Goal: Transaction & Acquisition: Obtain resource

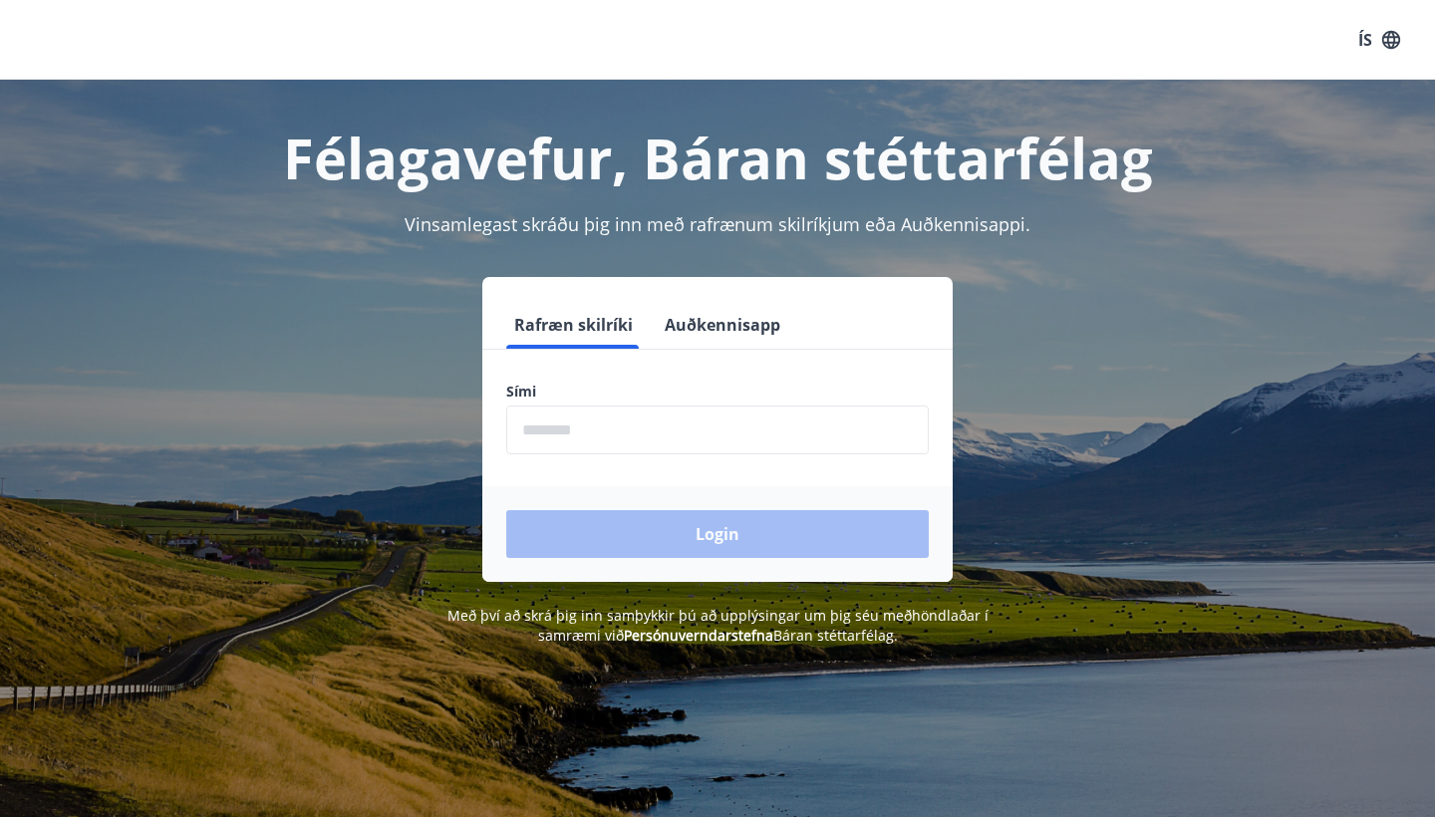
click at [595, 427] on input "phone" at bounding box center [717, 430] width 423 height 49
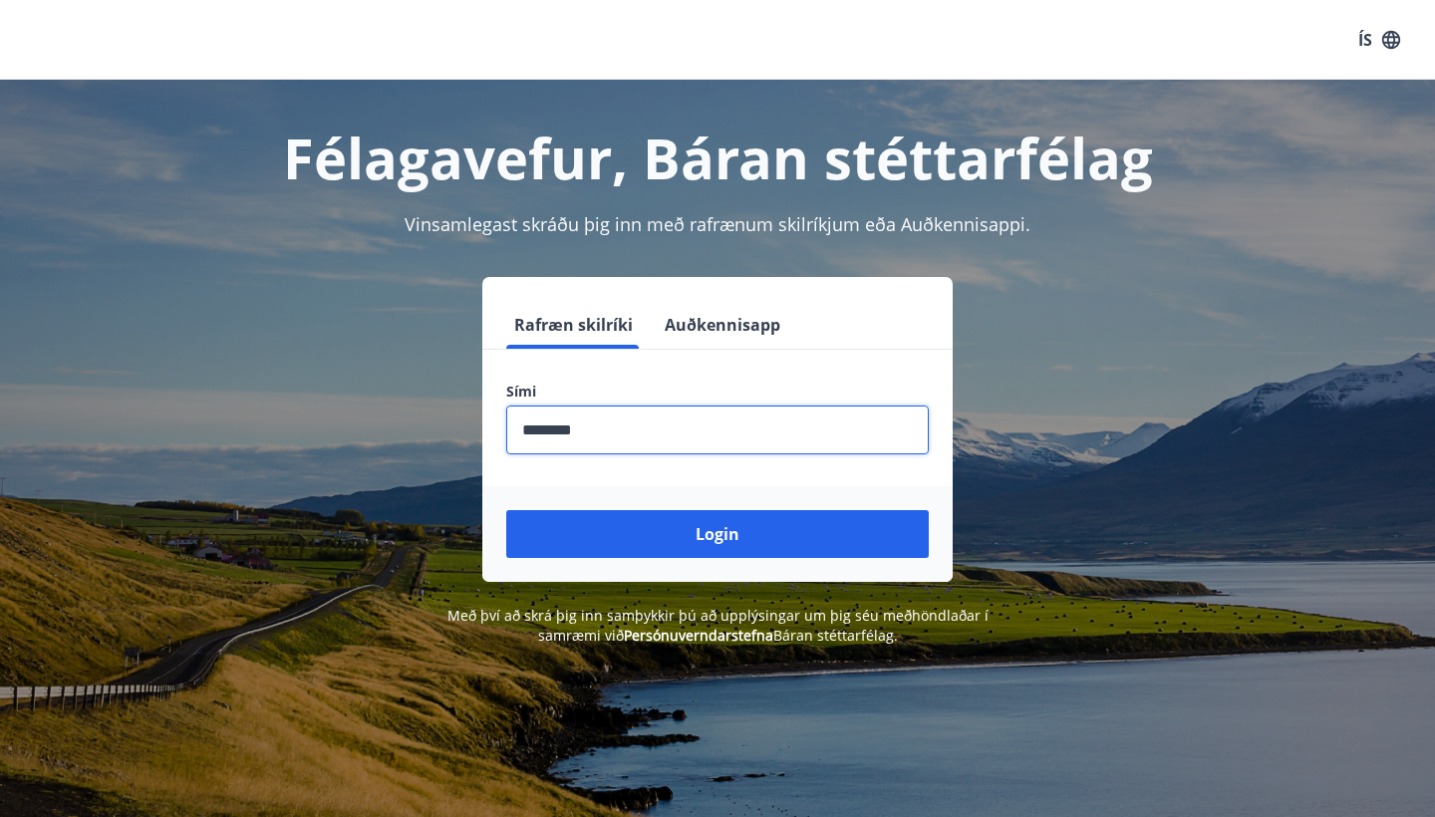
type input "********"
click at [718, 534] on button "Login" at bounding box center [717, 534] width 423 height 48
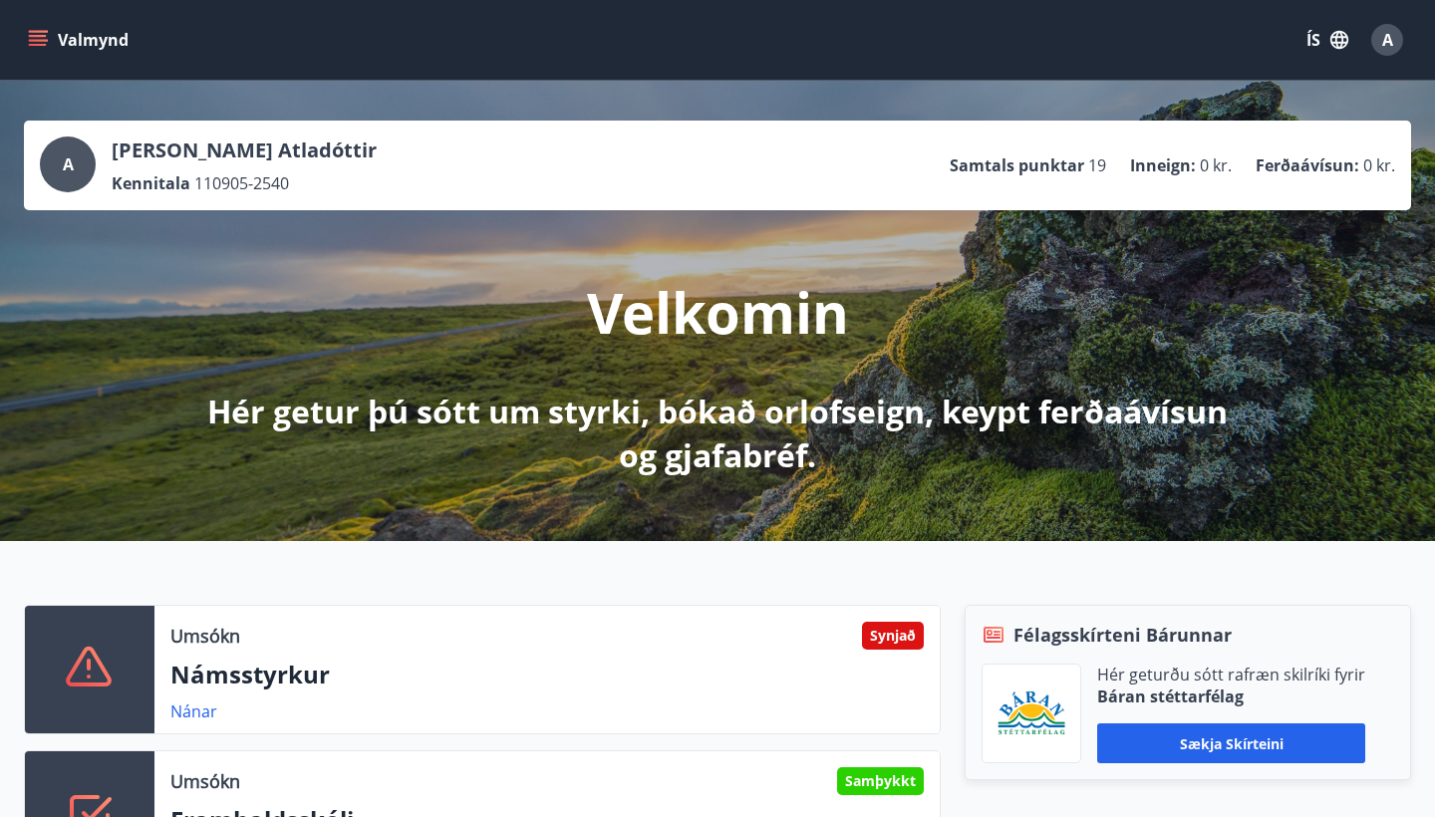
click at [62, 37] on button "Valmynd" at bounding box center [80, 40] width 113 height 36
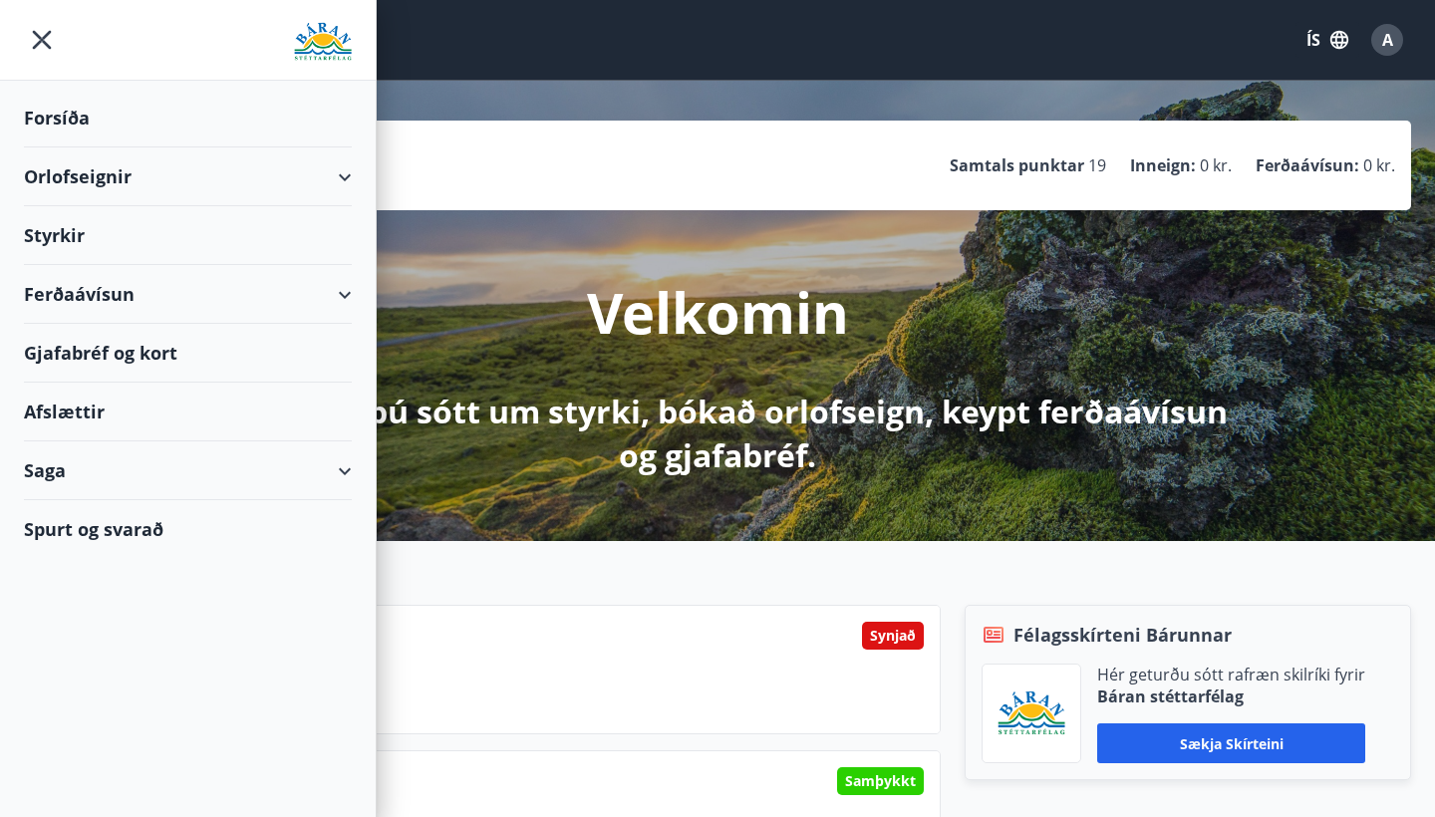
click at [63, 223] on div "Styrkir" at bounding box center [188, 235] width 328 height 59
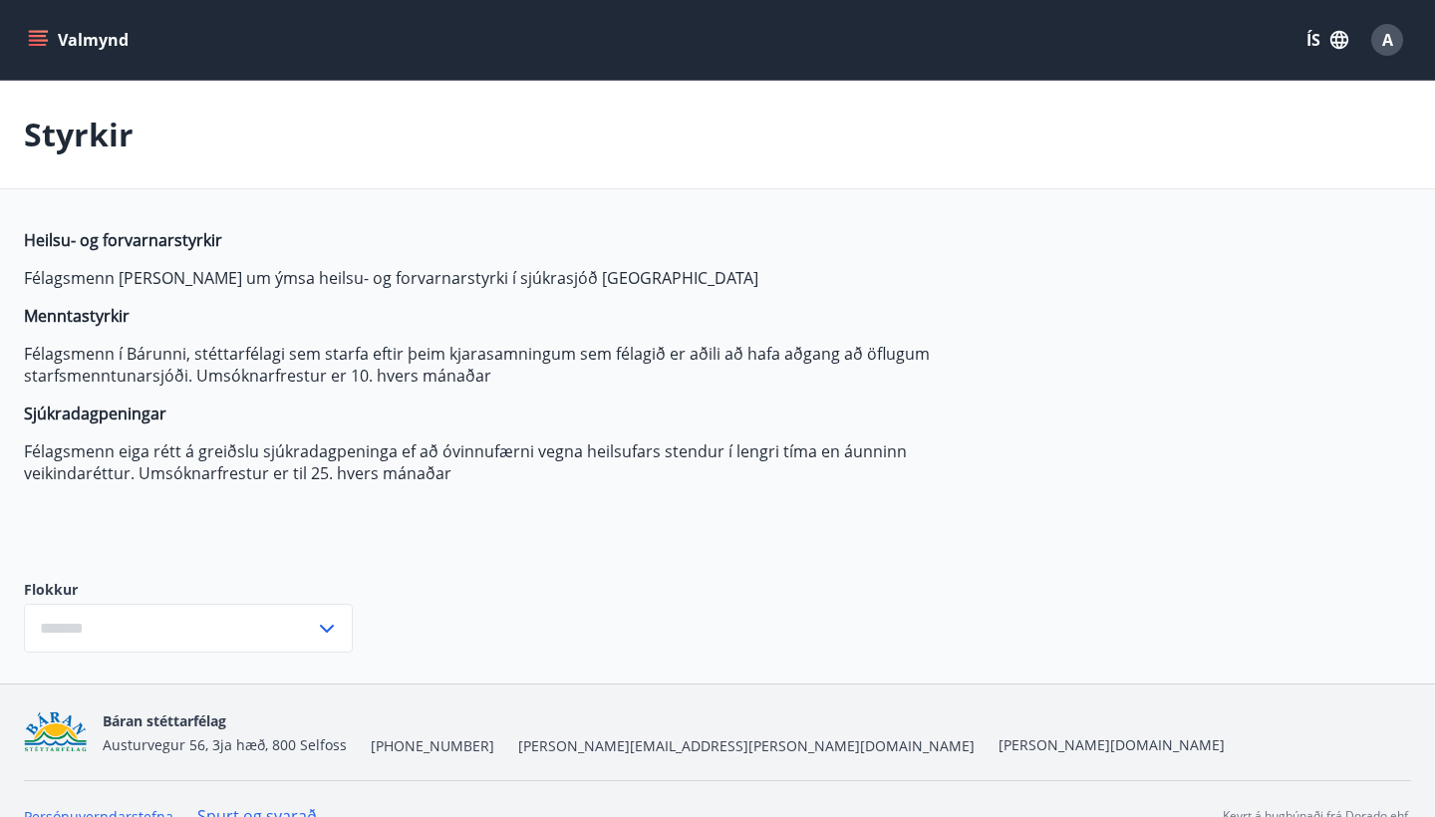
type input "***"
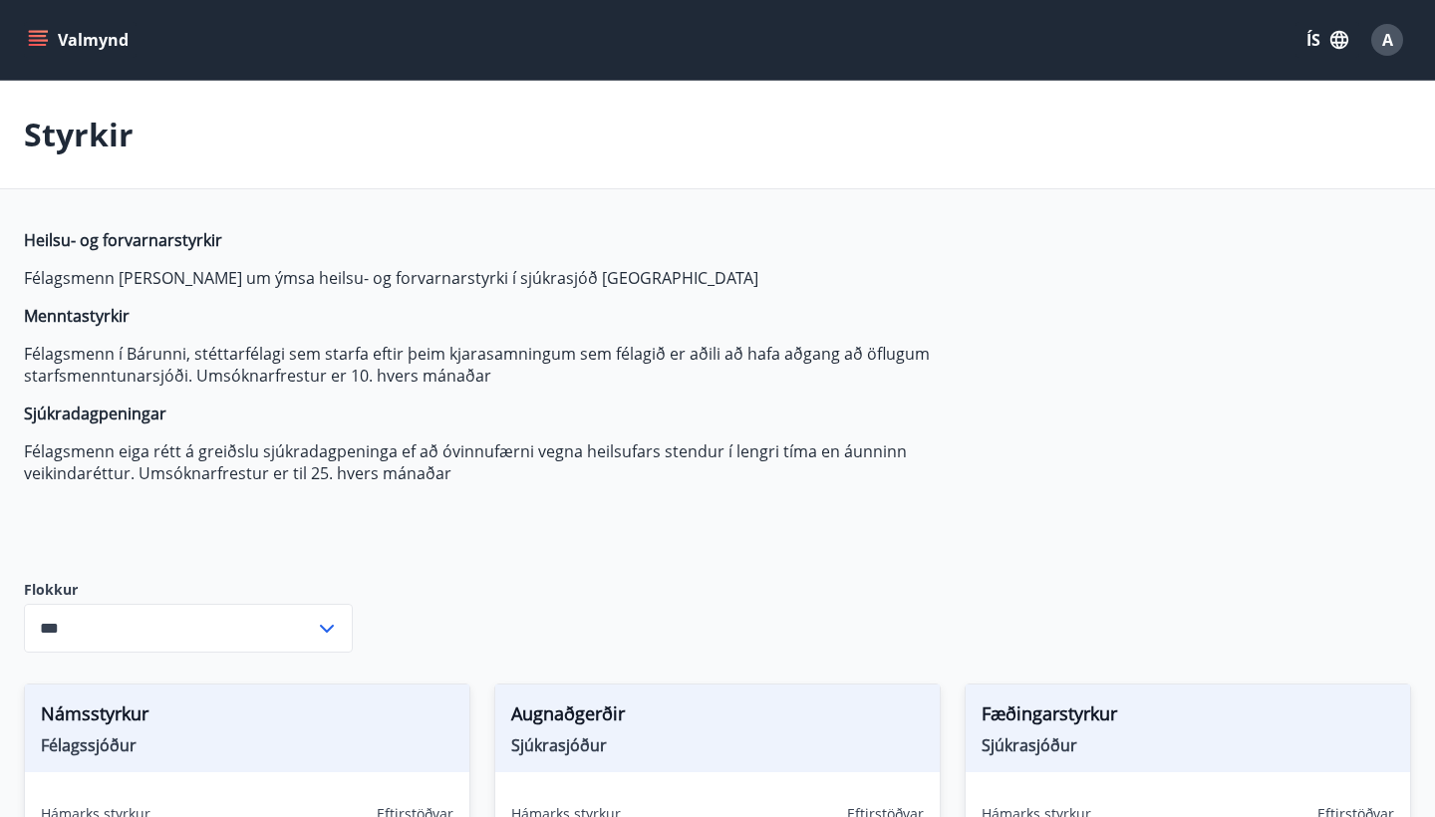
click at [21, 45] on div "Valmynd ÍS A" at bounding box center [717, 40] width 1435 height 80
click at [36, 43] on icon "menu" at bounding box center [38, 40] width 20 height 20
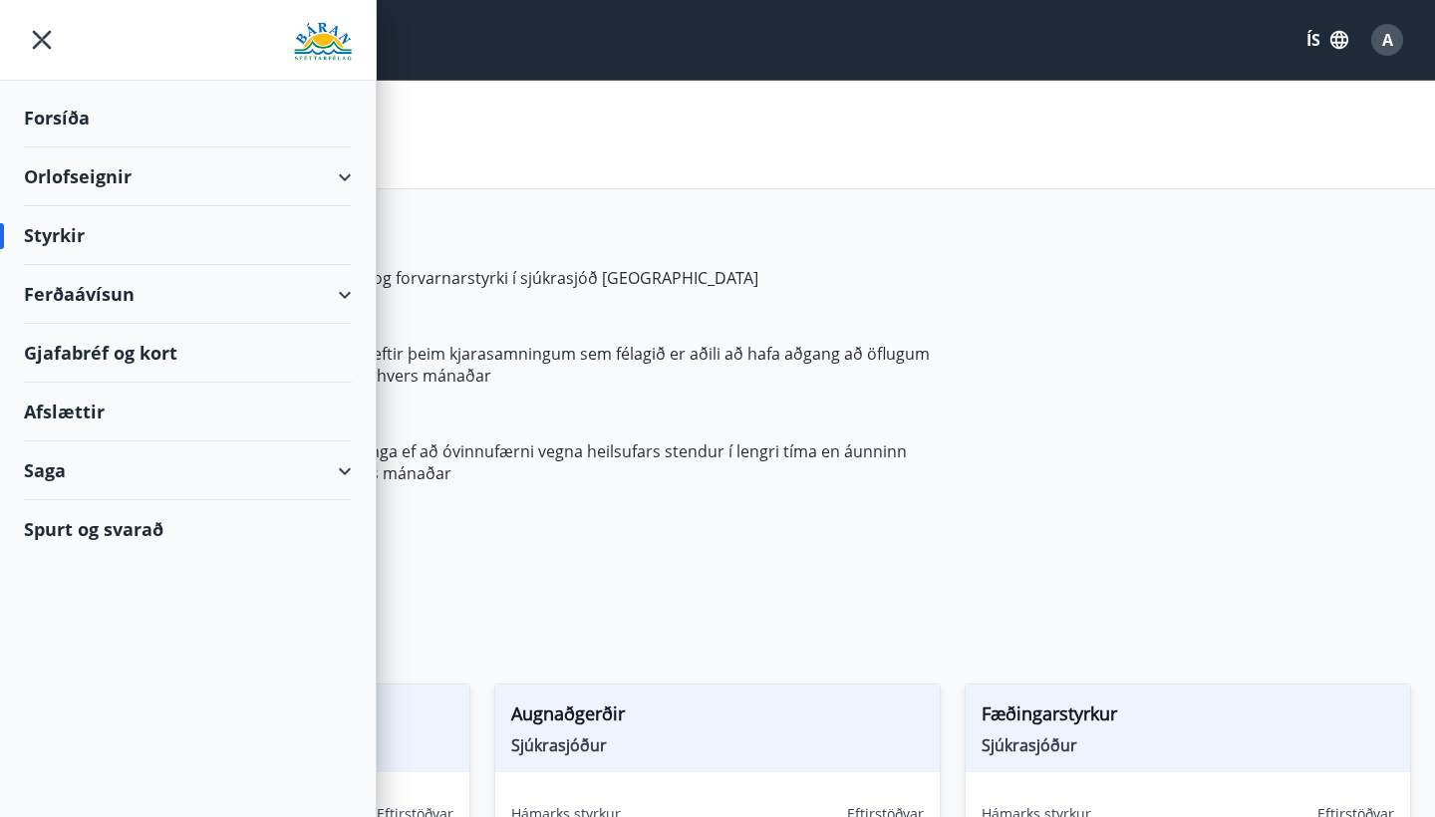
click at [92, 416] on div "Afslættir" at bounding box center [188, 412] width 328 height 59
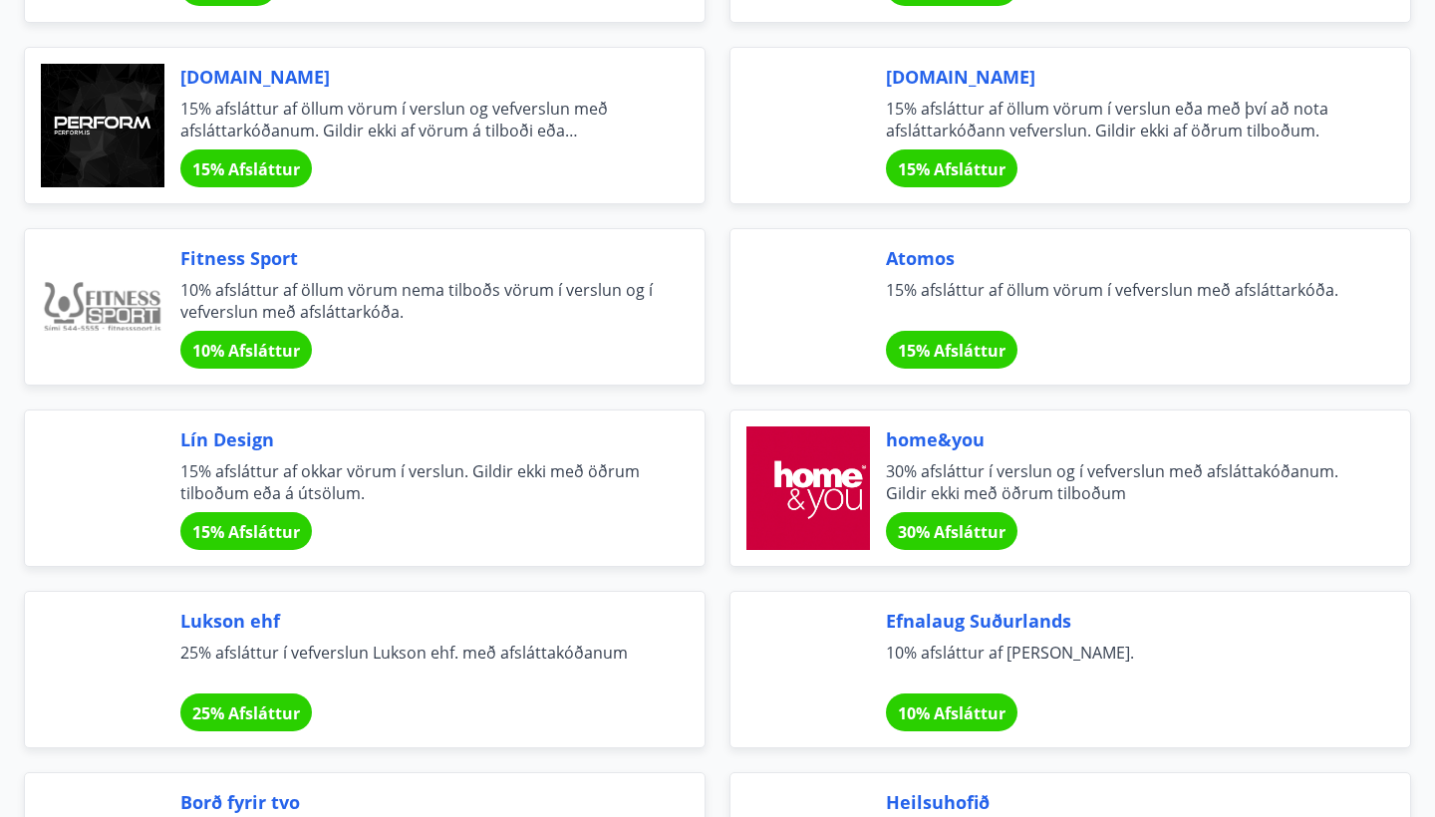
scroll to position [585, 0]
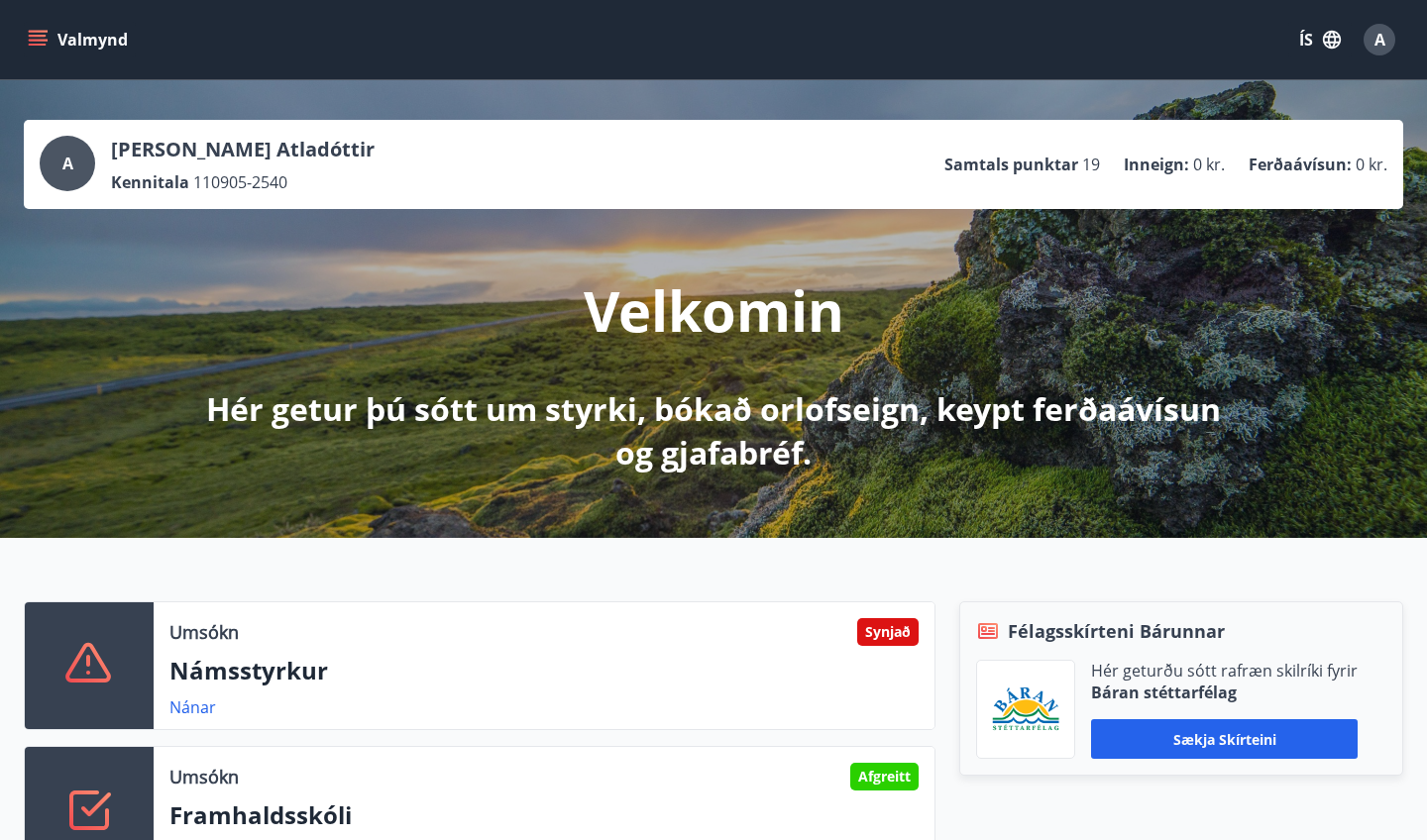
click at [83, 37] on button "Valmynd" at bounding box center [80, 40] width 112 height 36
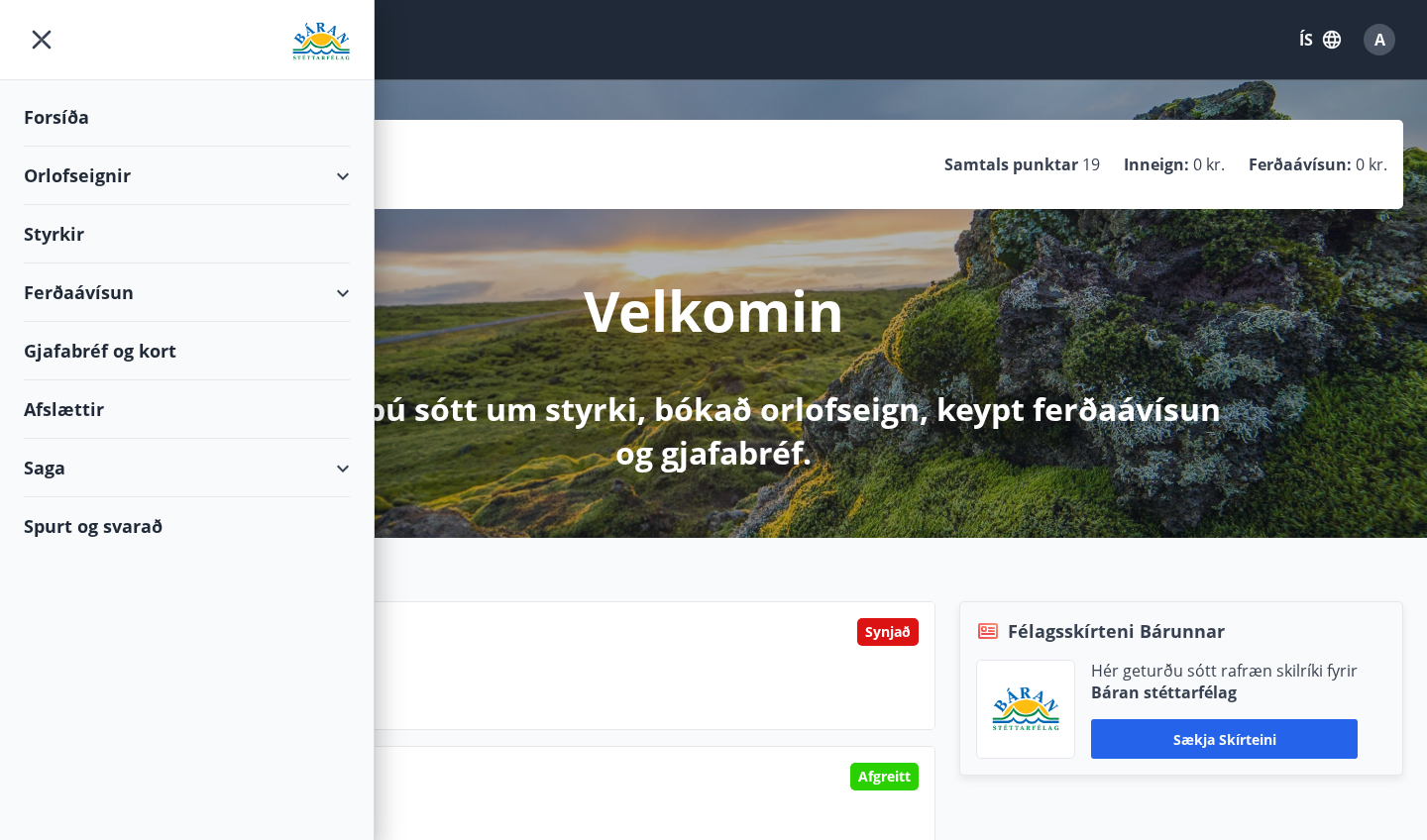
click at [97, 416] on div "Afslættir" at bounding box center [187, 410] width 326 height 59
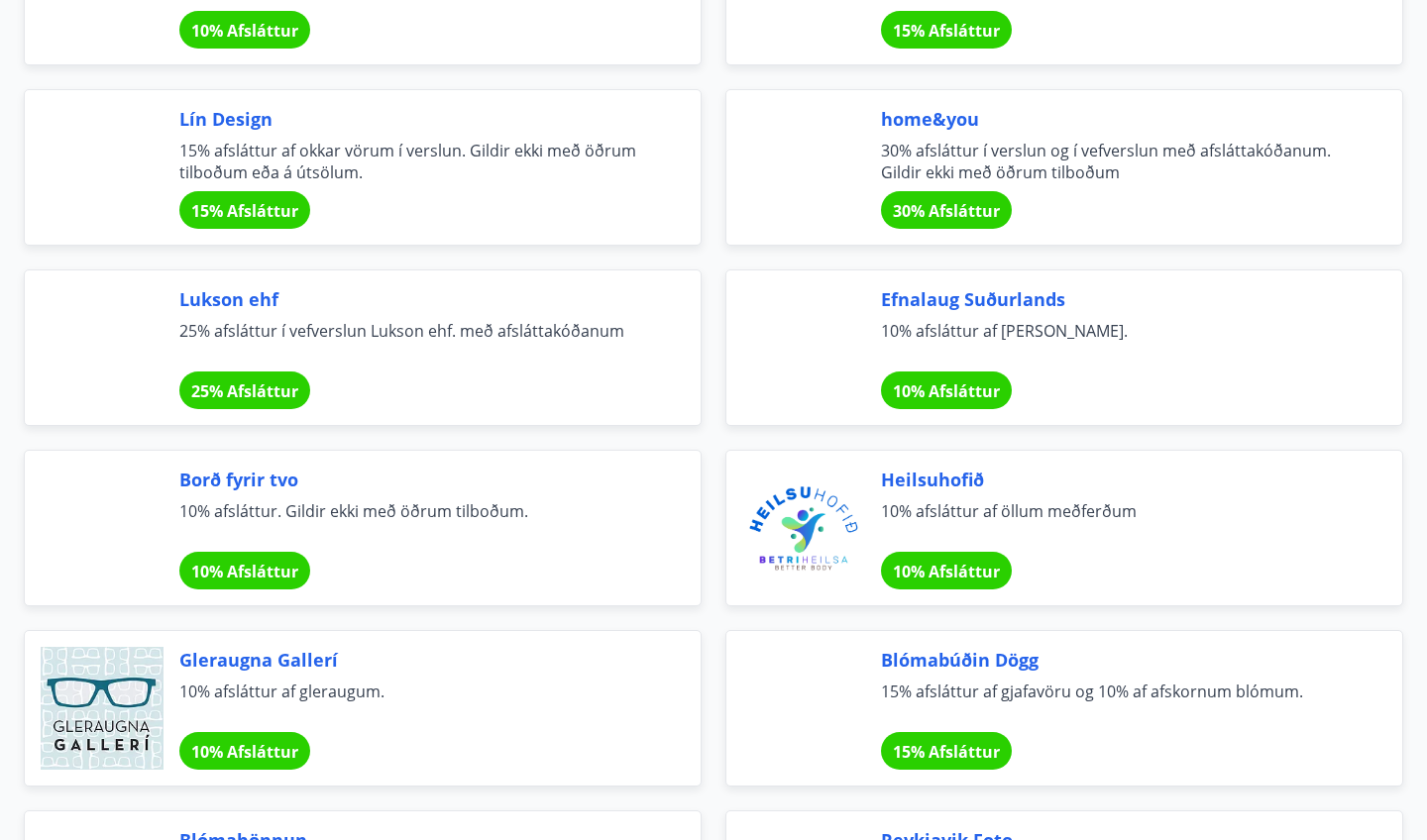
scroll to position [906, 0]
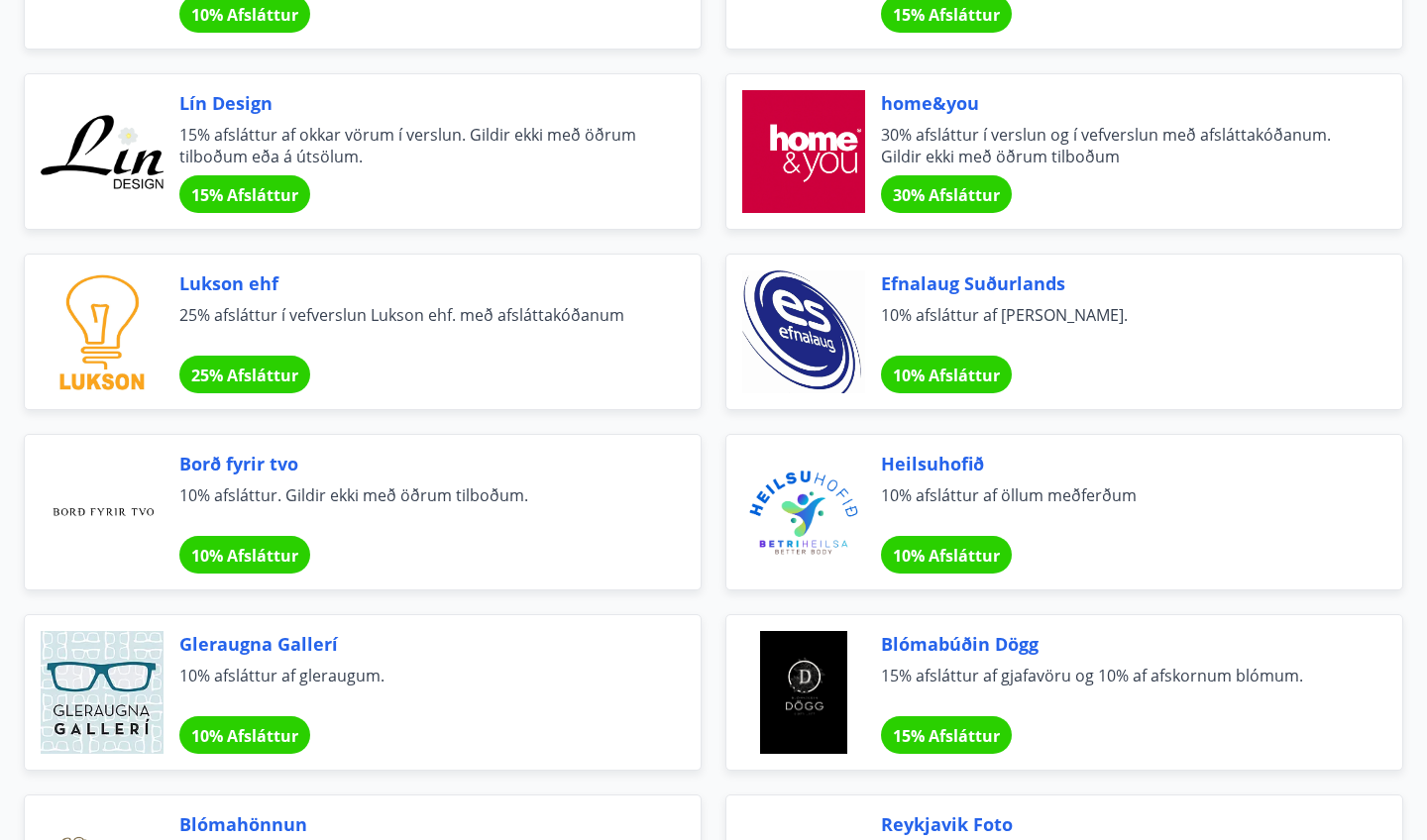
click at [261, 544] on div "10% Afsláttur" at bounding box center [245, 555] width 131 height 38
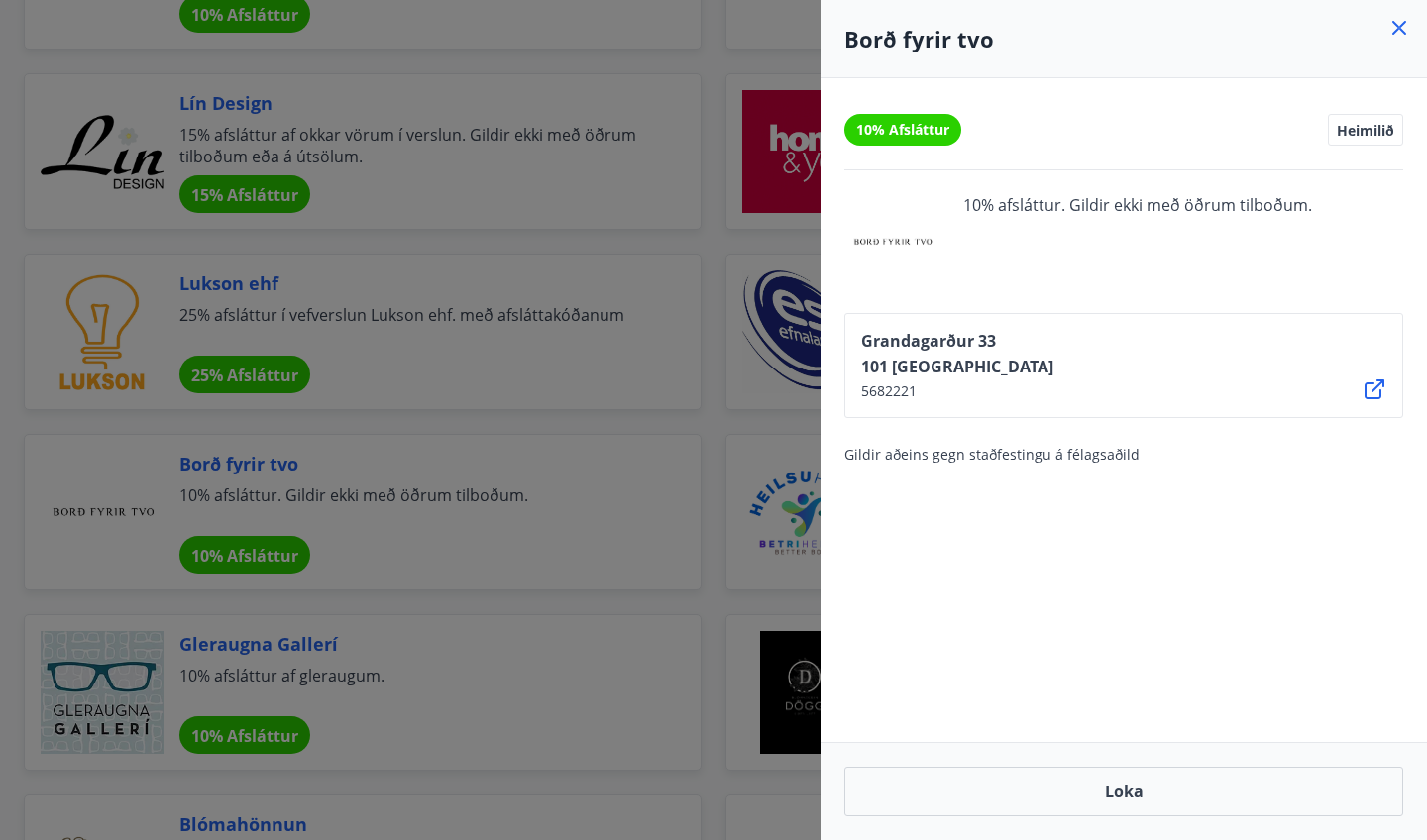
click at [1399, 19] on icon at bounding box center [1399, 28] width 24 height 24
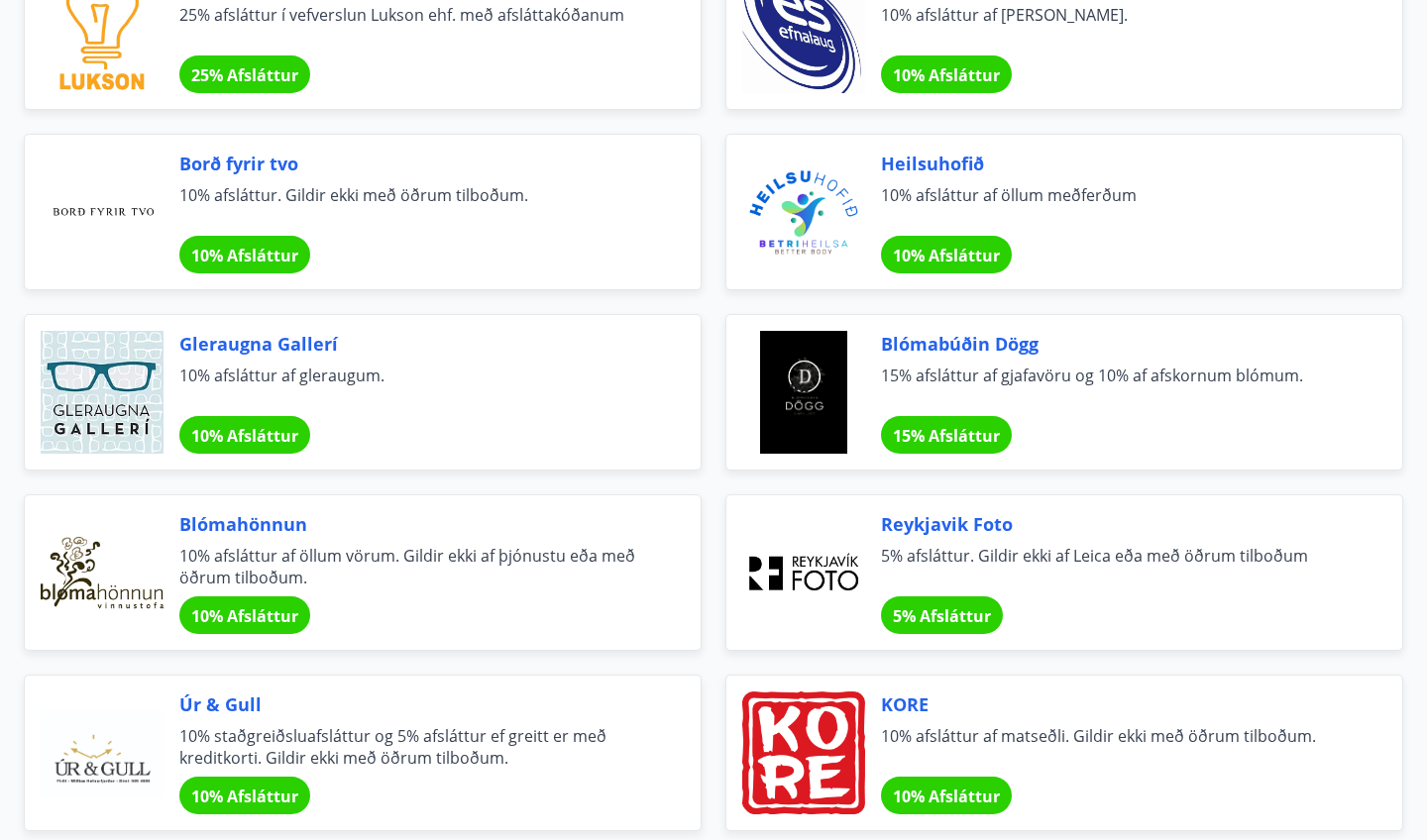
scroll to position [1211, 0]
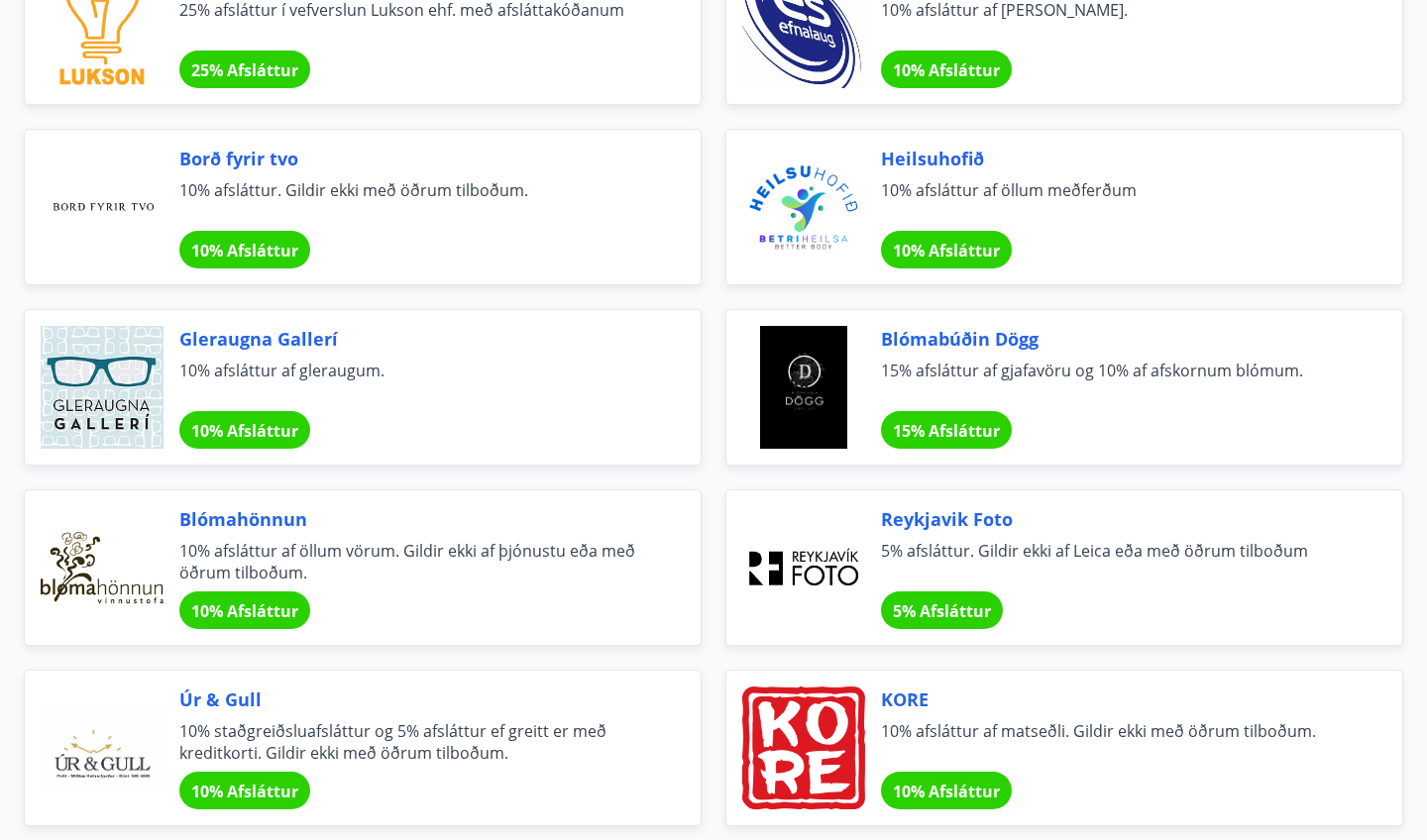
click at [1152, 548] on span "5% afsláttur. Gildir ekki af Leica eða með öðrum tilboðum" at bounding box center [1118, 562] width 473 height 44
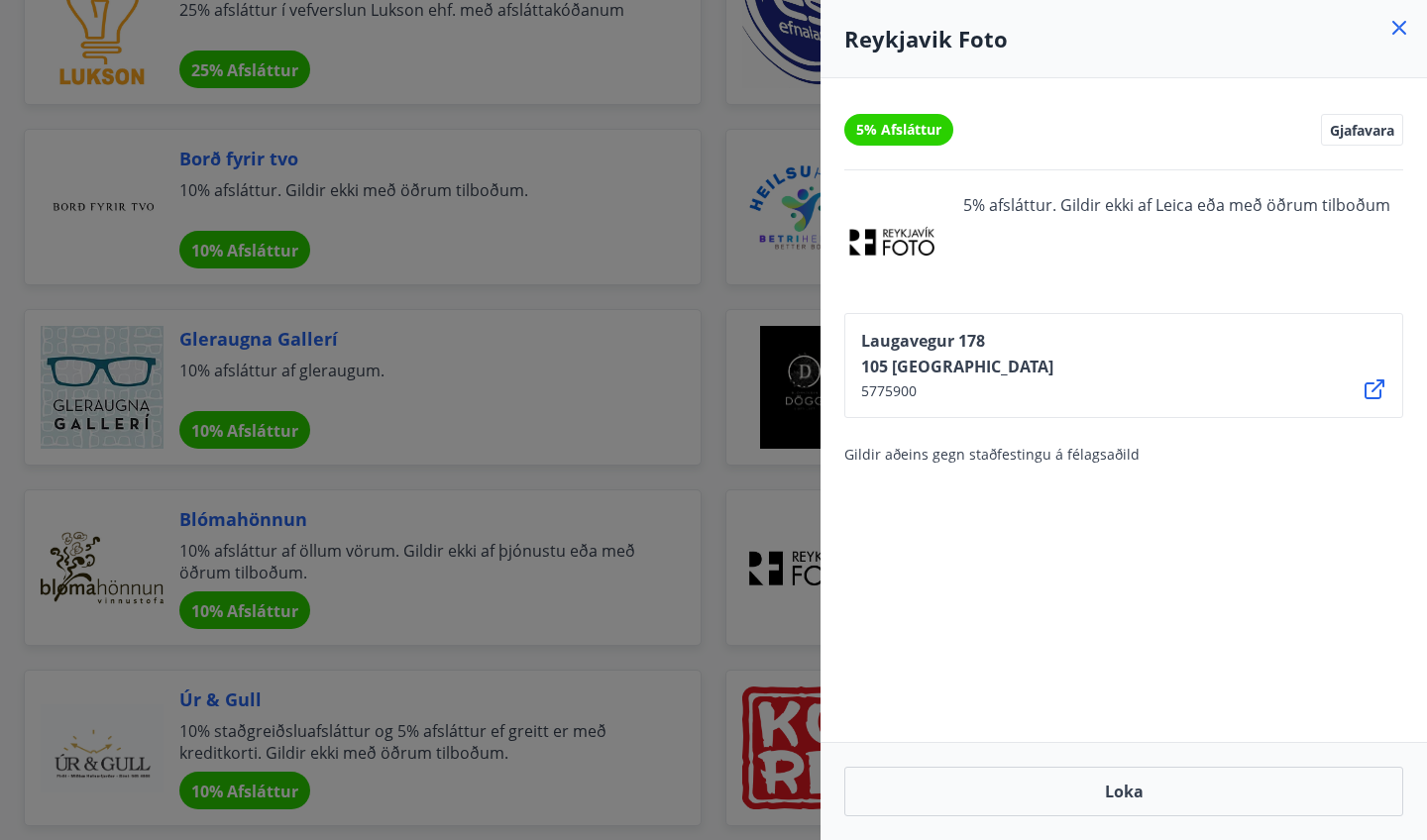
click at [1398, 23] on icon at bounding box center [1399, 28] width 24 height 24
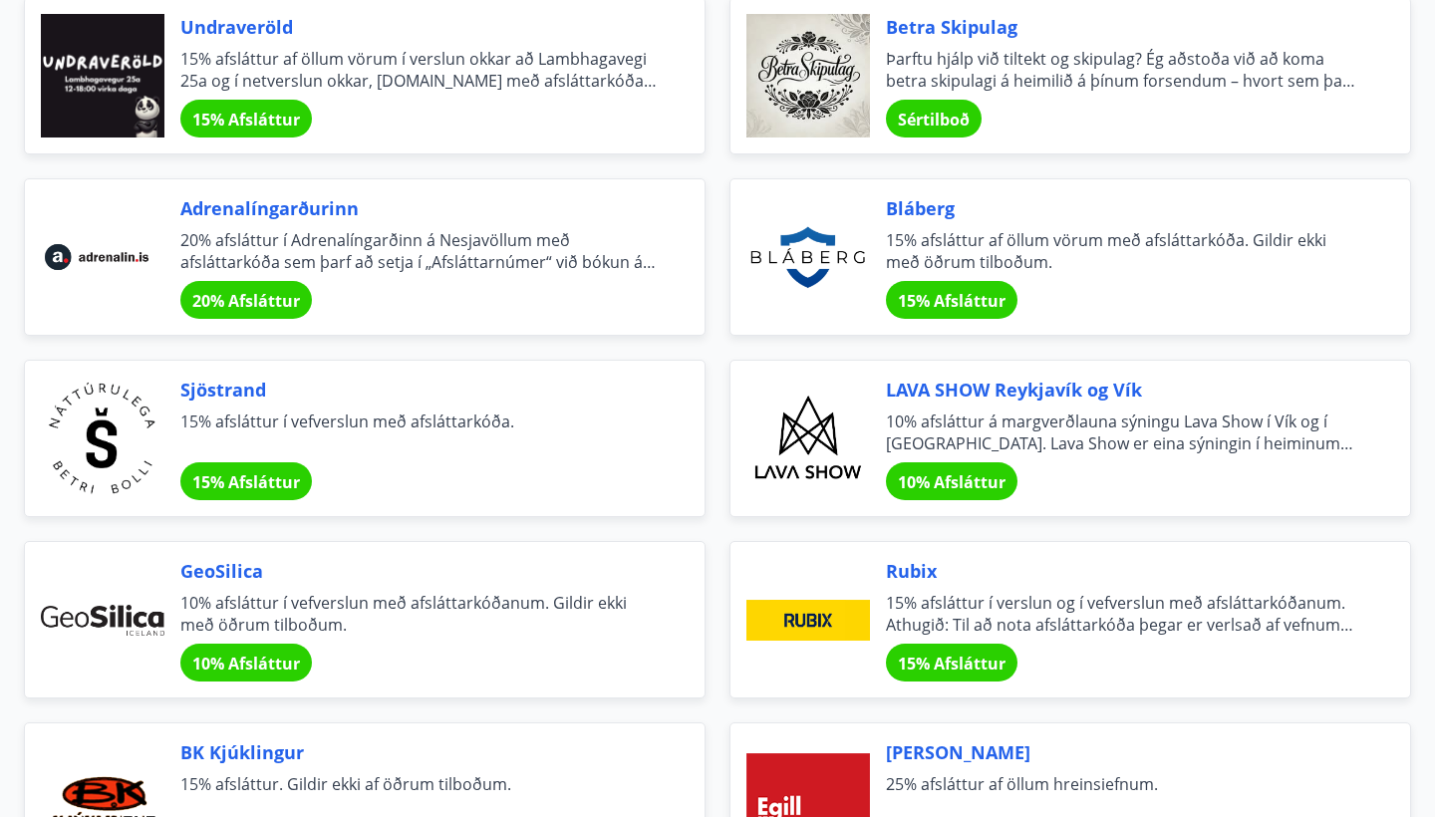
scroll to position [2443, 0]
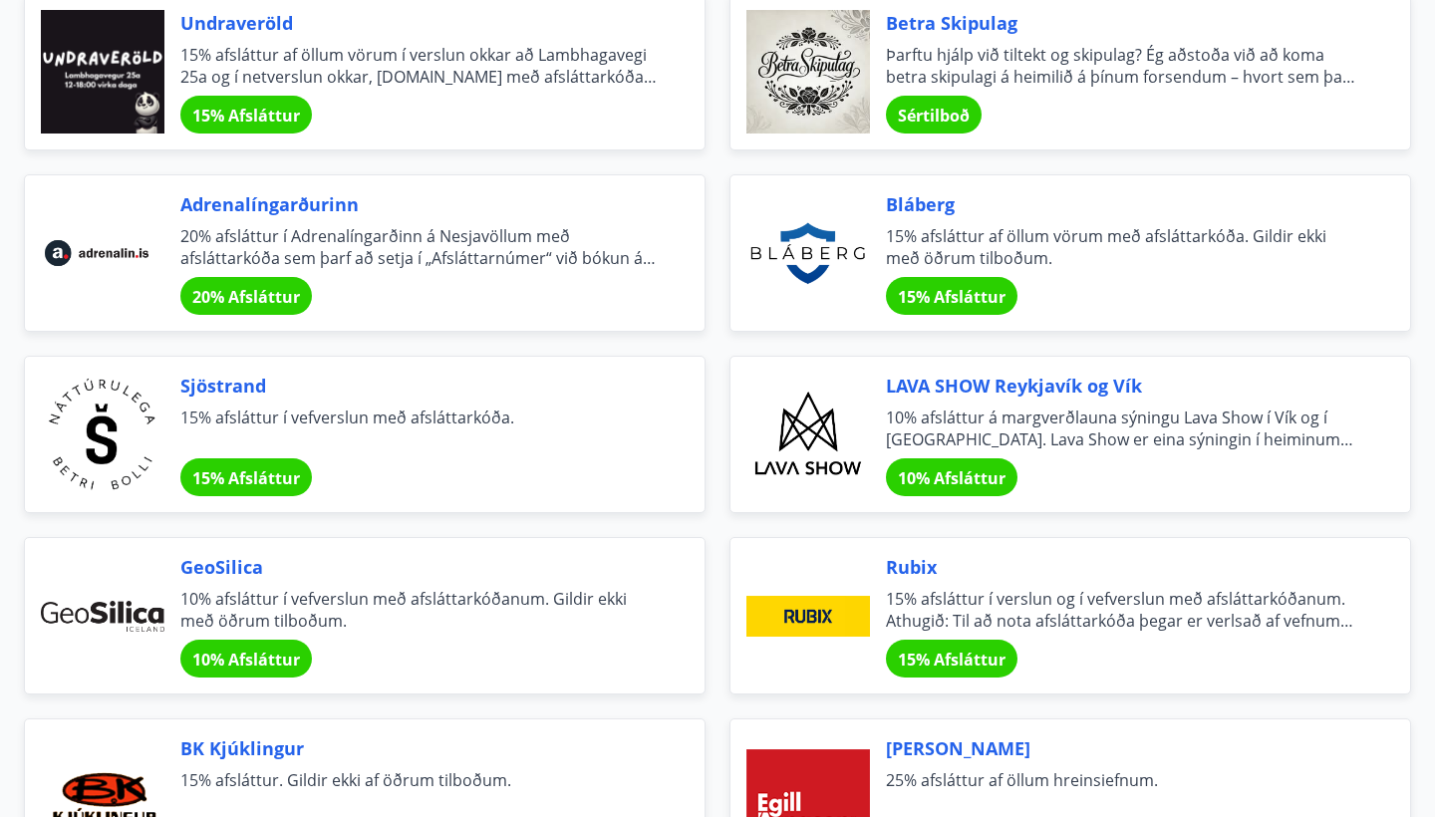
click at [874, 577] on div "Rubix 15% afsláttur í verslun og í vefverslun með afsláttarkóðanum. Athugið: Ti…" at bounding box center [1071, 615] width 682 height 157
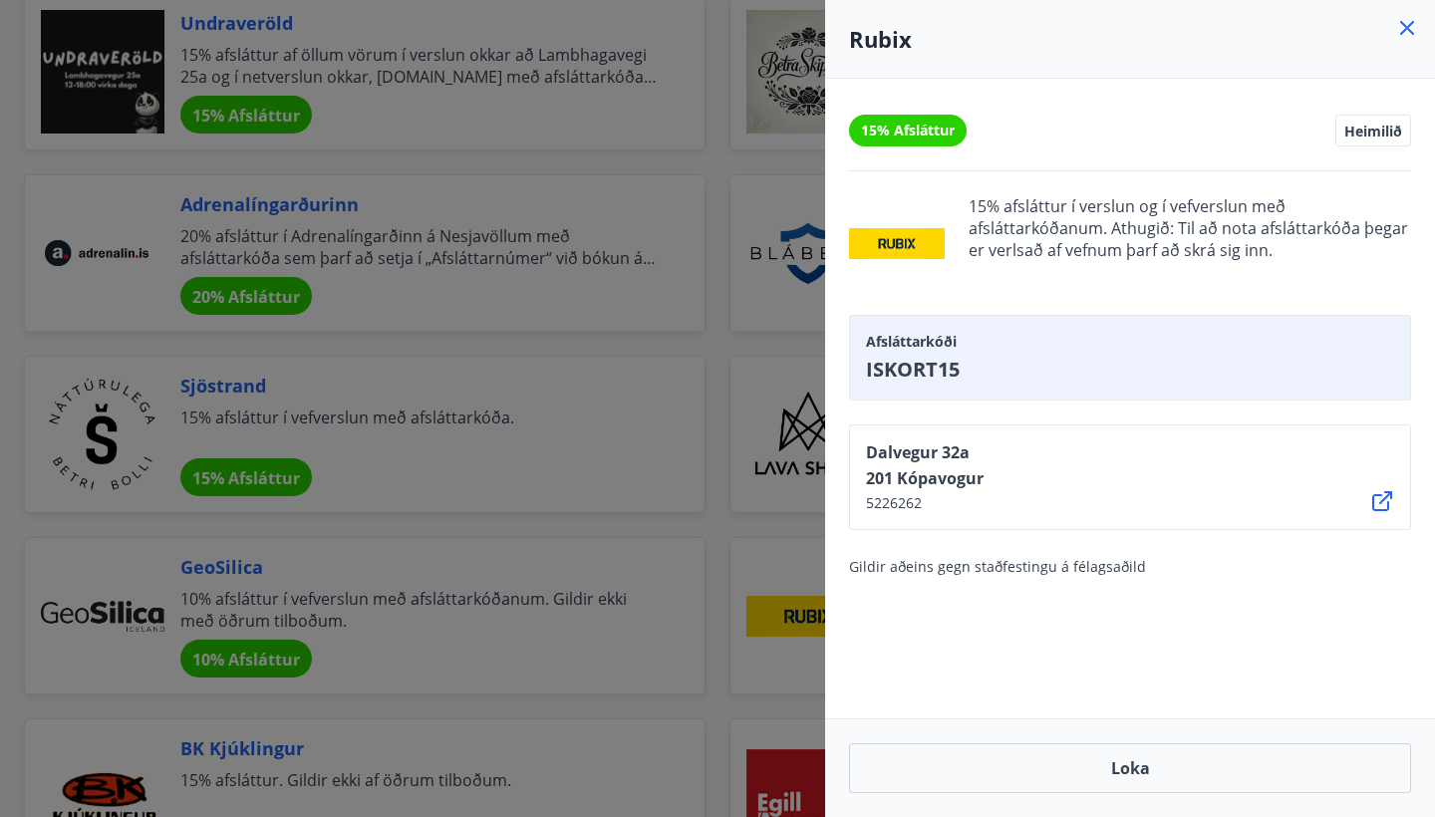
click at [802, 579] on div at bounding box center [717, 408] width 1435 height 817
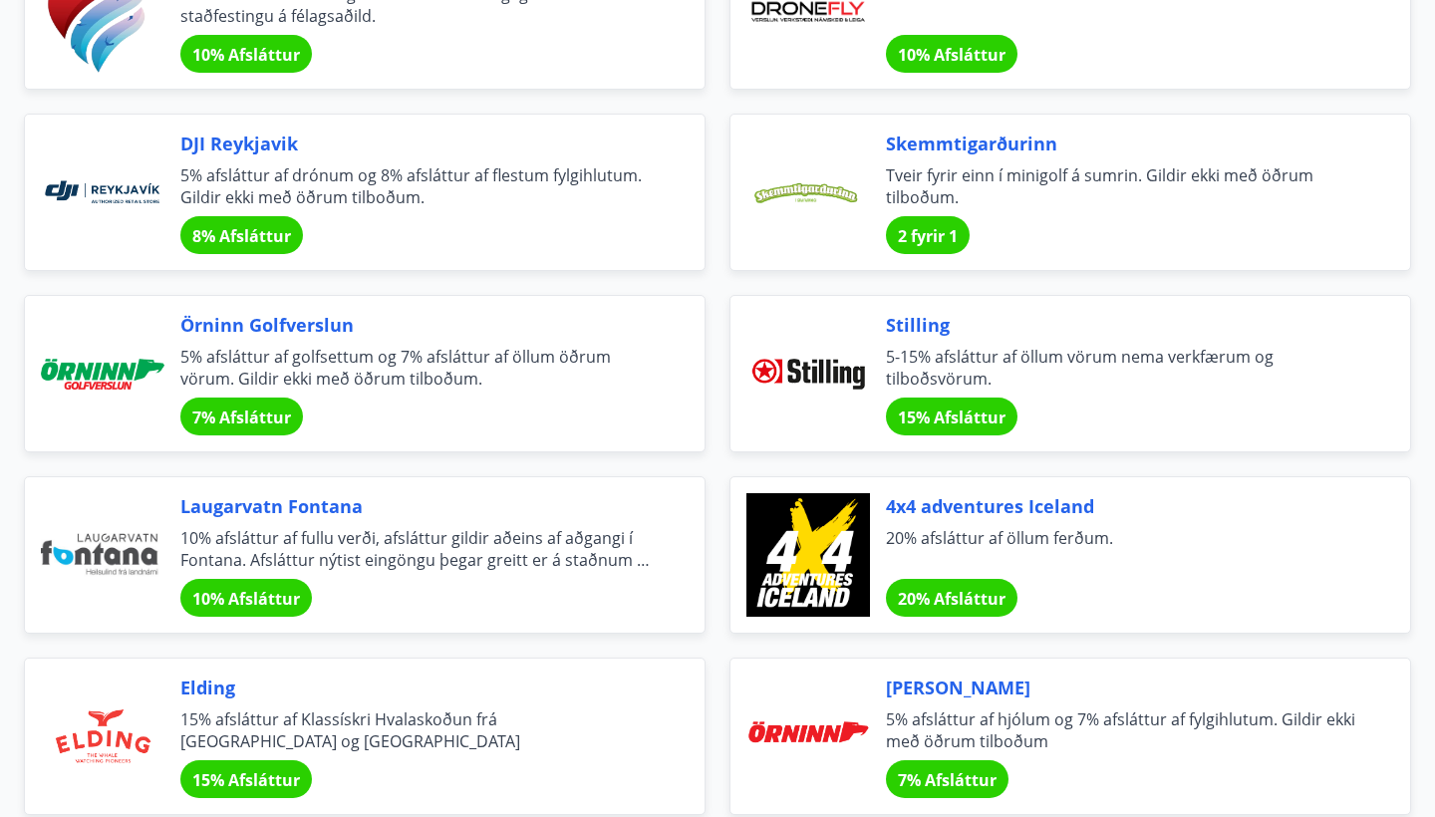
scroll to position [4501, 0]
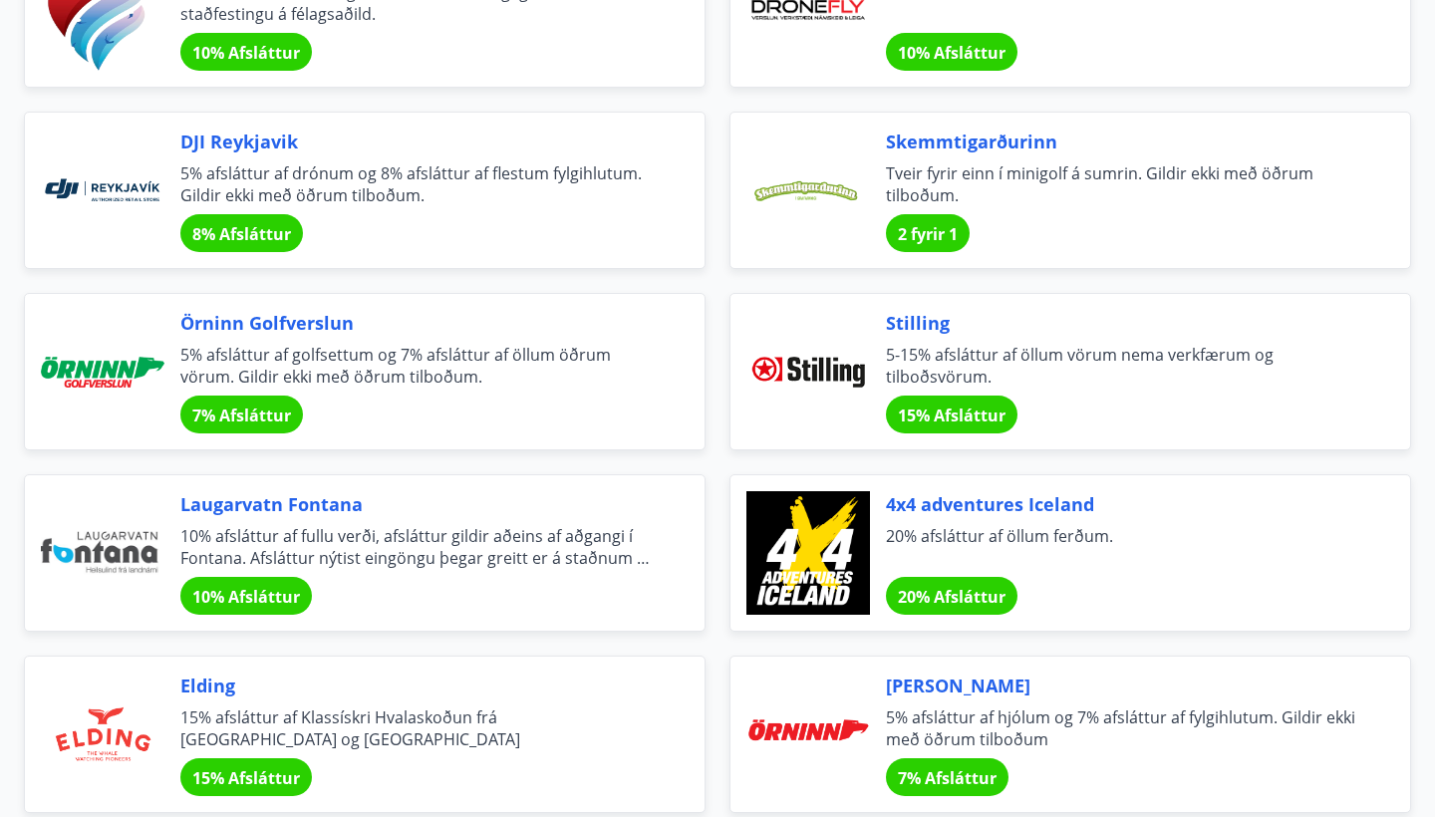
click at [818, 540] on div at bounding box center [809, 553] width 124 height 124
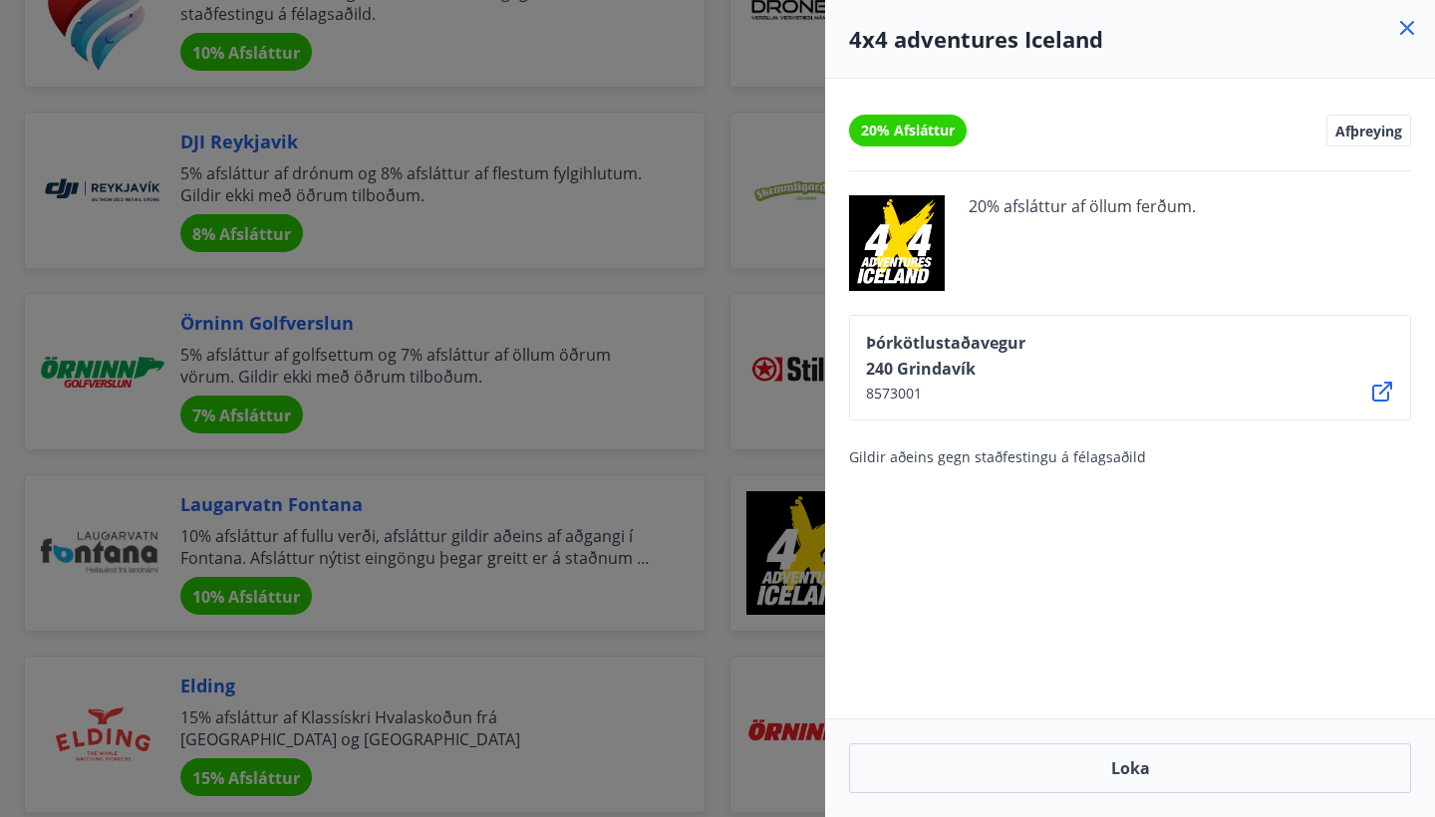
click at [818, 470] on div at bounding box center [717, 408] width 1435 height 817
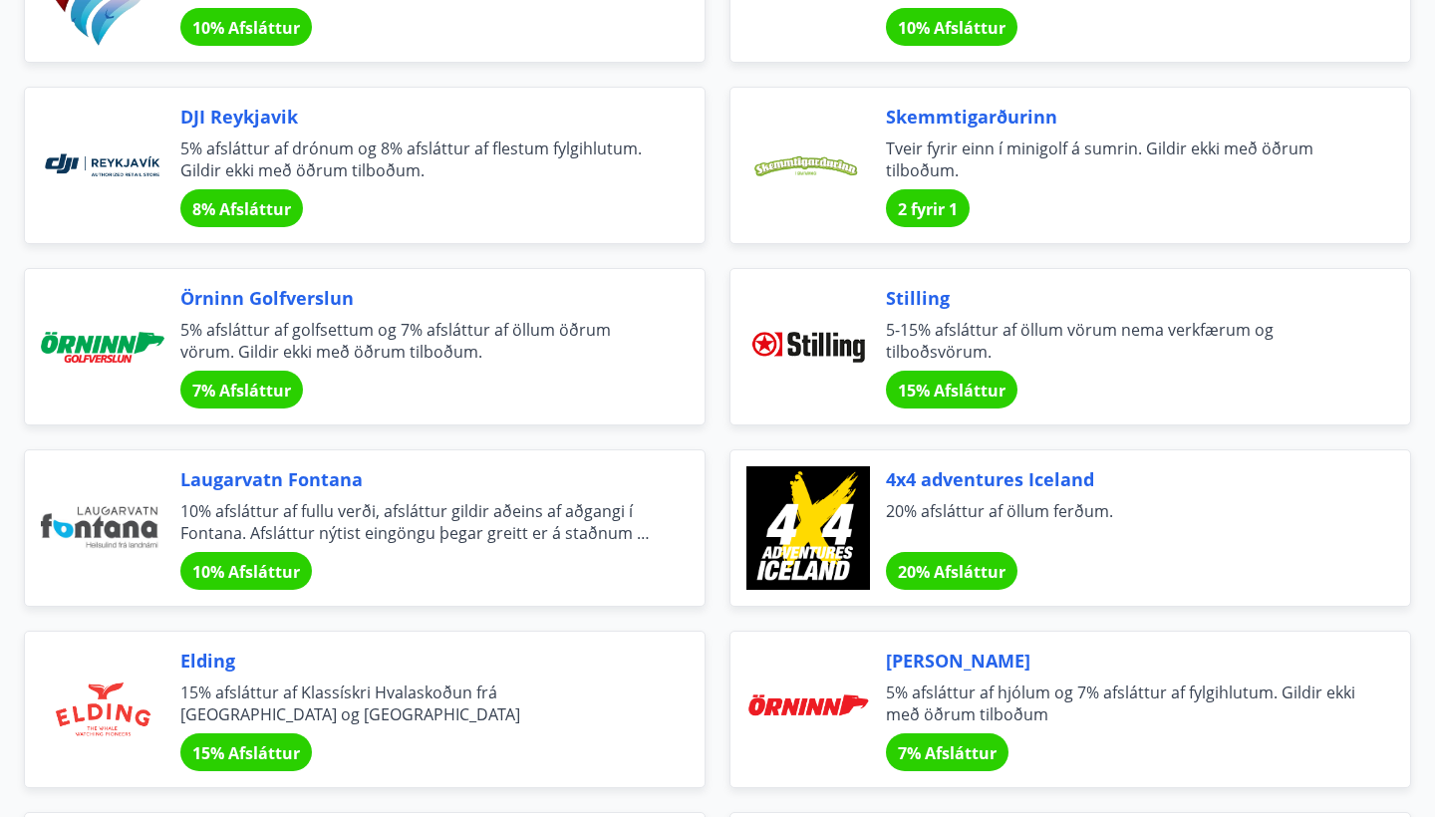
scroll to position [4561, 0]
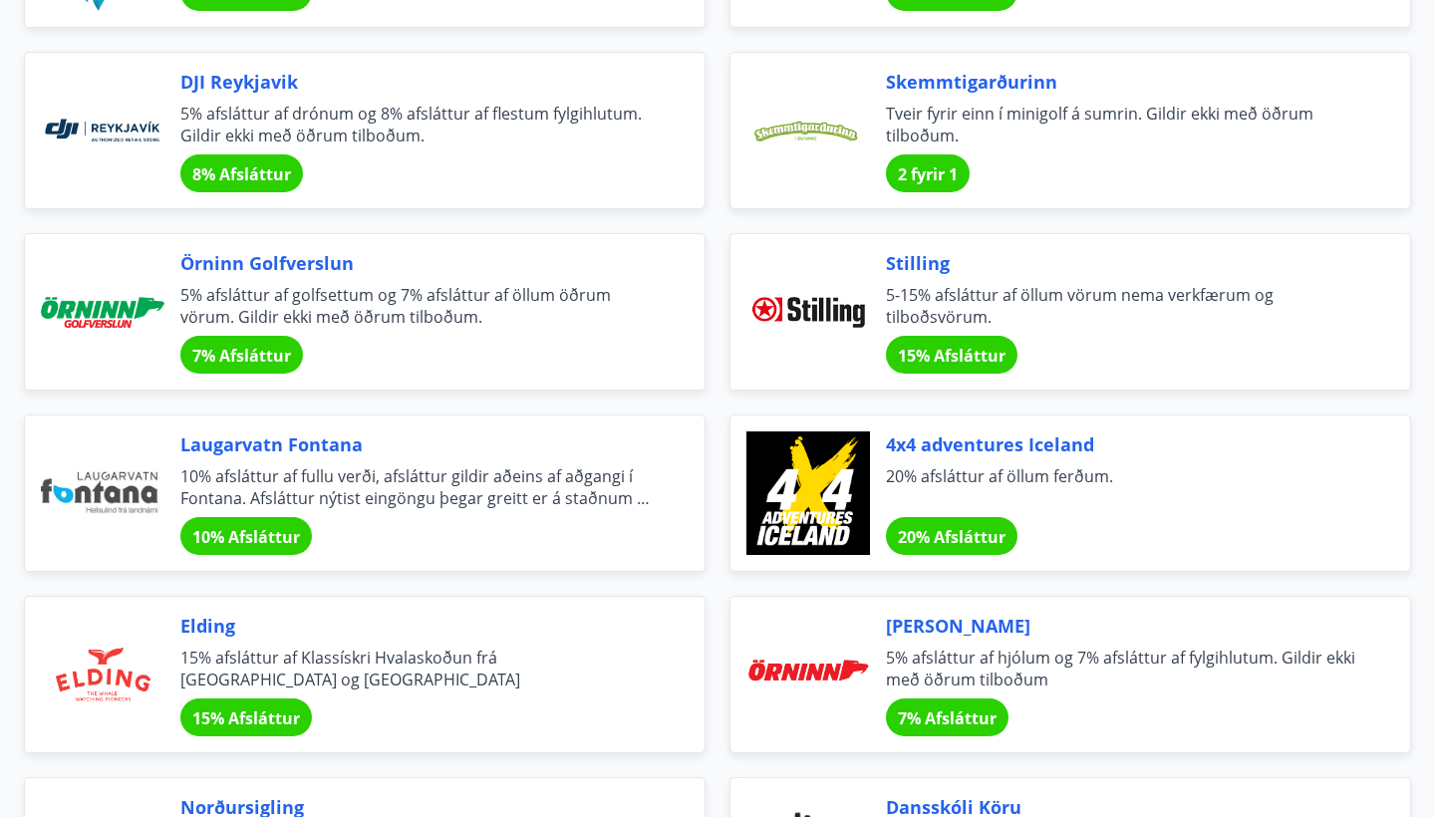
click at [538, 524] on div "Laugarvatn Fontana 10% afsláttur af fullu verði, afsláttur gildir aðeins af aðg…" at bounding box center [418, 494] width 476 height 124
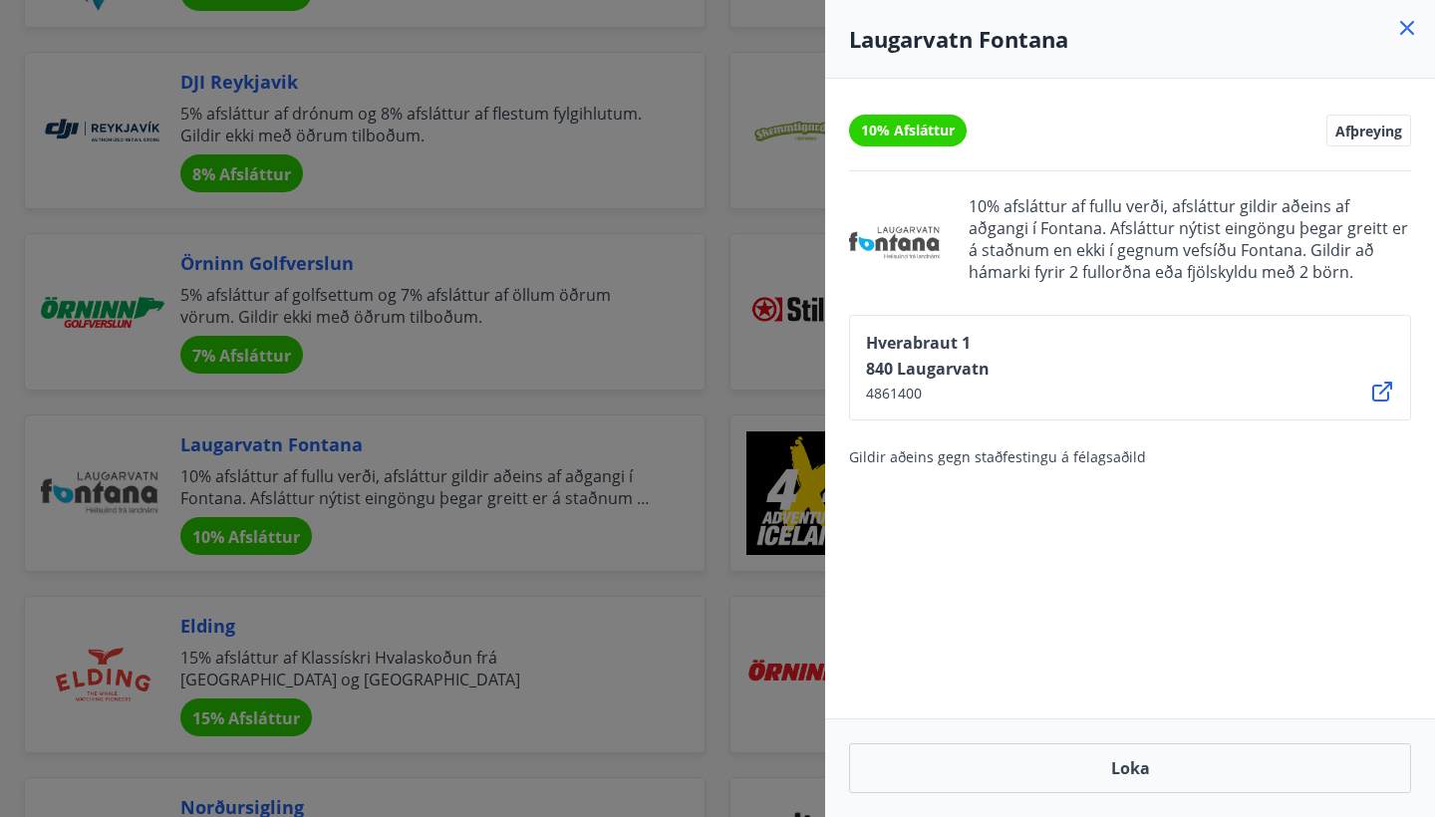
click at [598, 546] on div at bounding box center [717, 408] width 1435 height 817
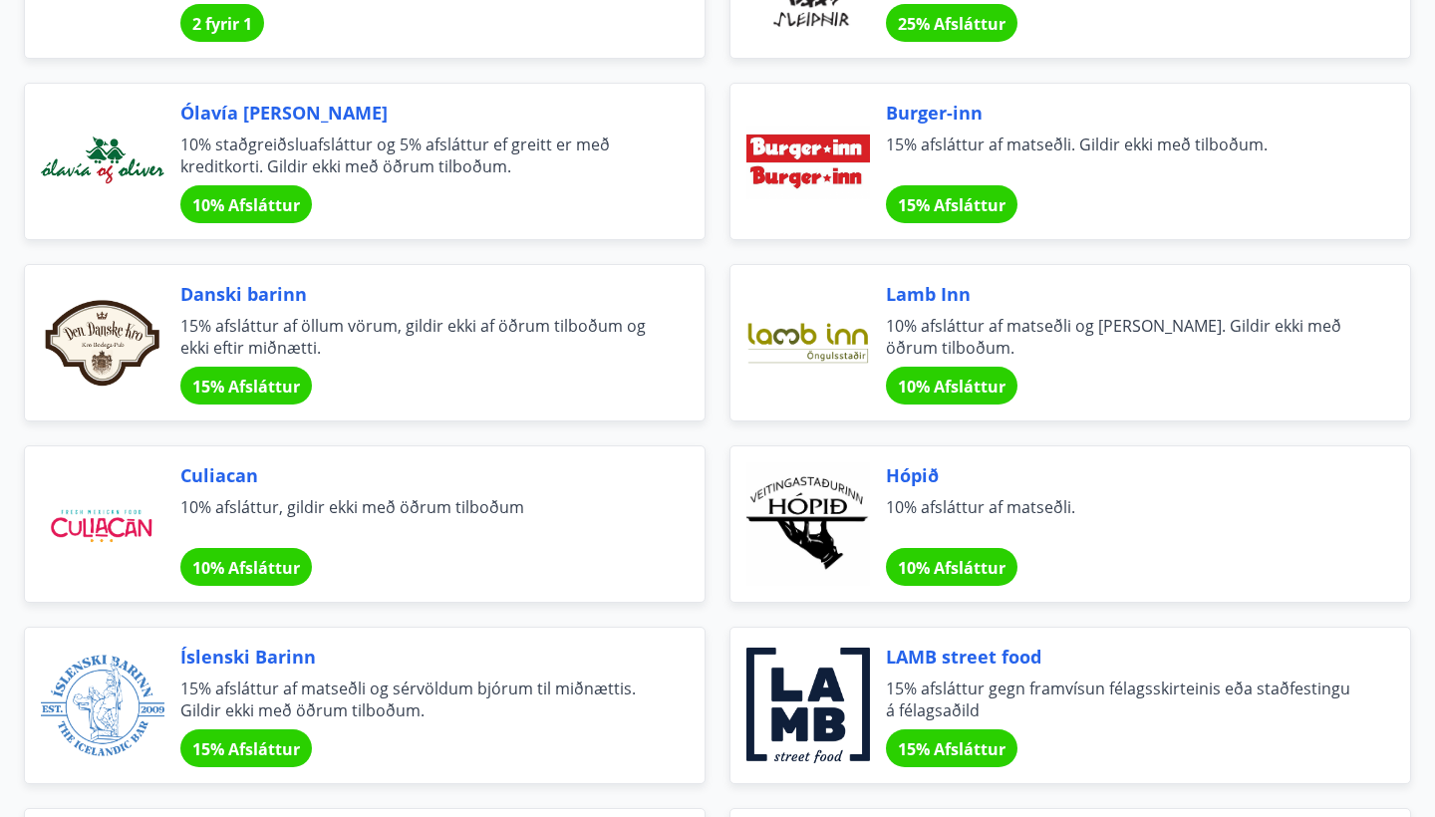
scroll to position [5620, 0]
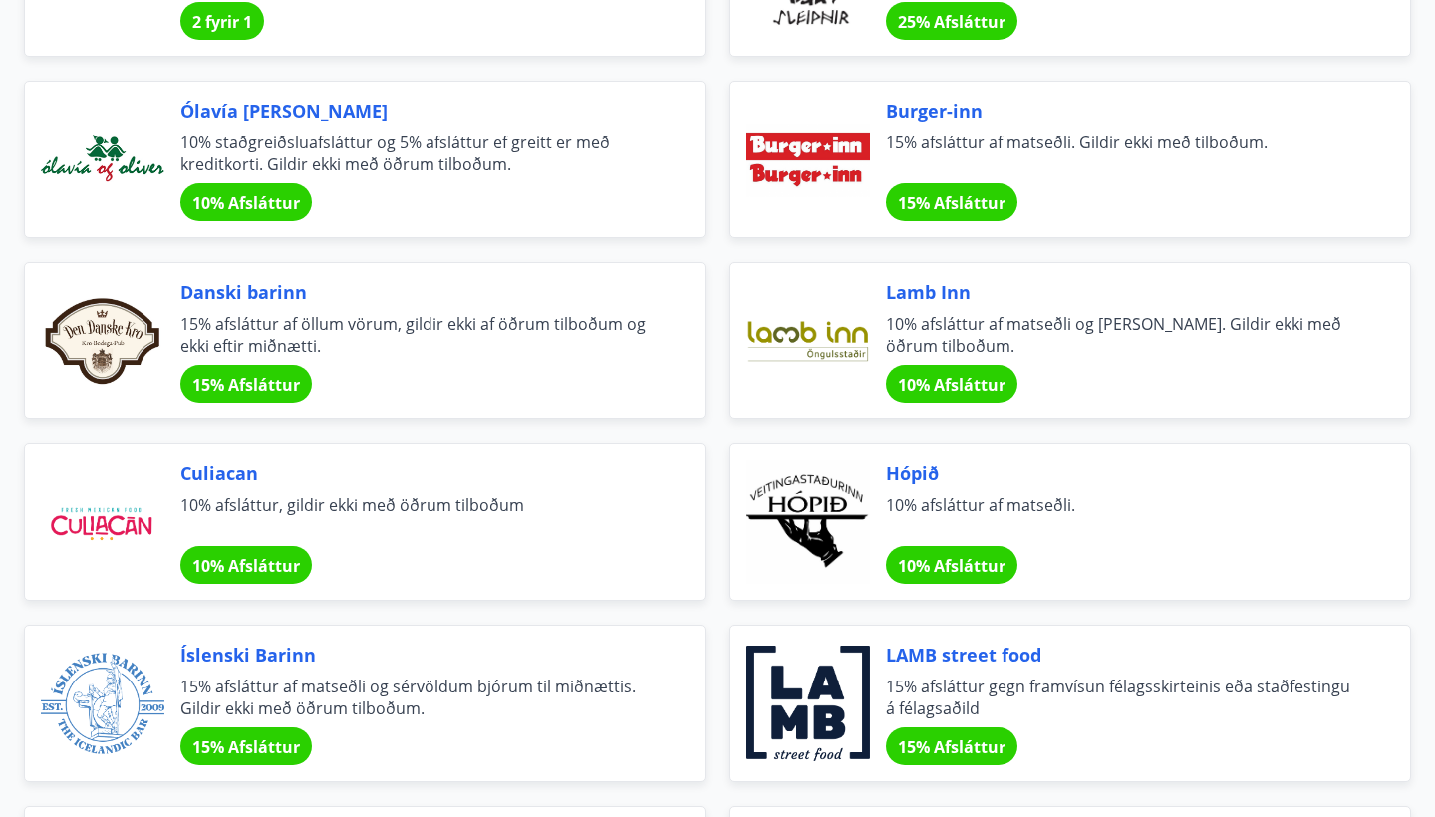
click at [636, 533] on span "10% afsláttur, gildir ekki með öðrum tilboðum" at bounding box center [418, 516] width 476 height 44
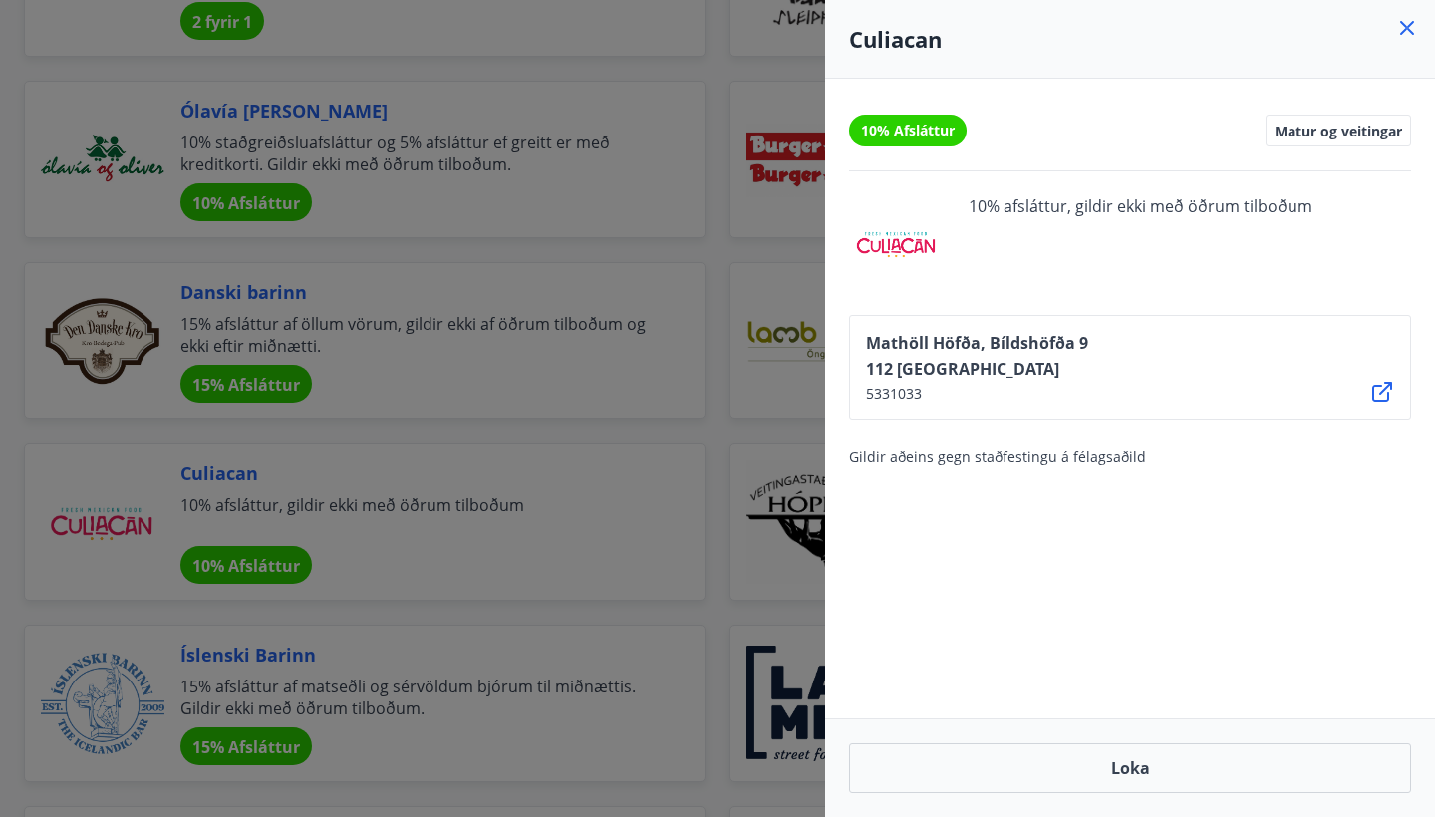
click at [636, 533] on div at bounding box center [717, 408] width 1435 height 817
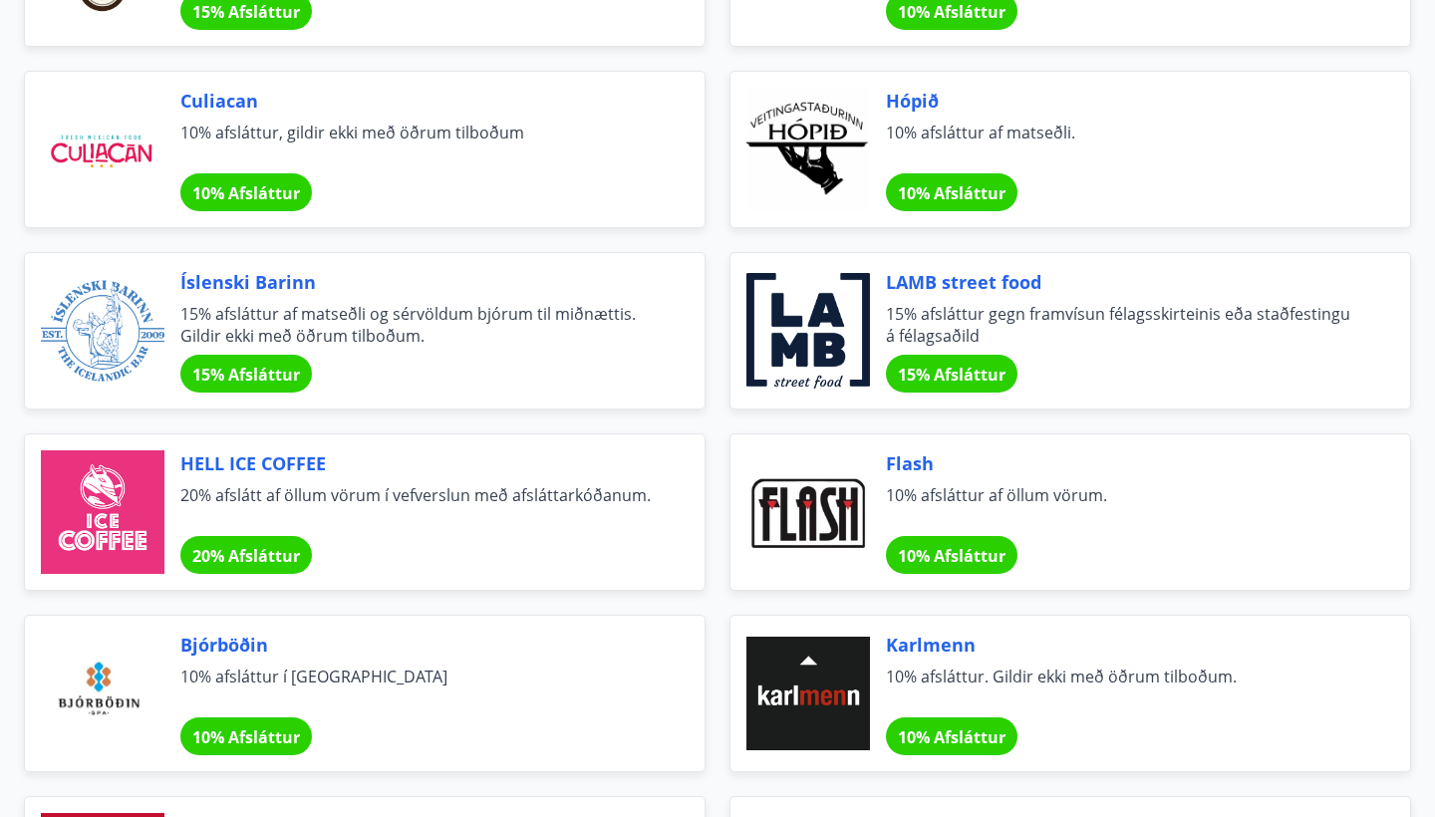
scroll to position [6015, 0]
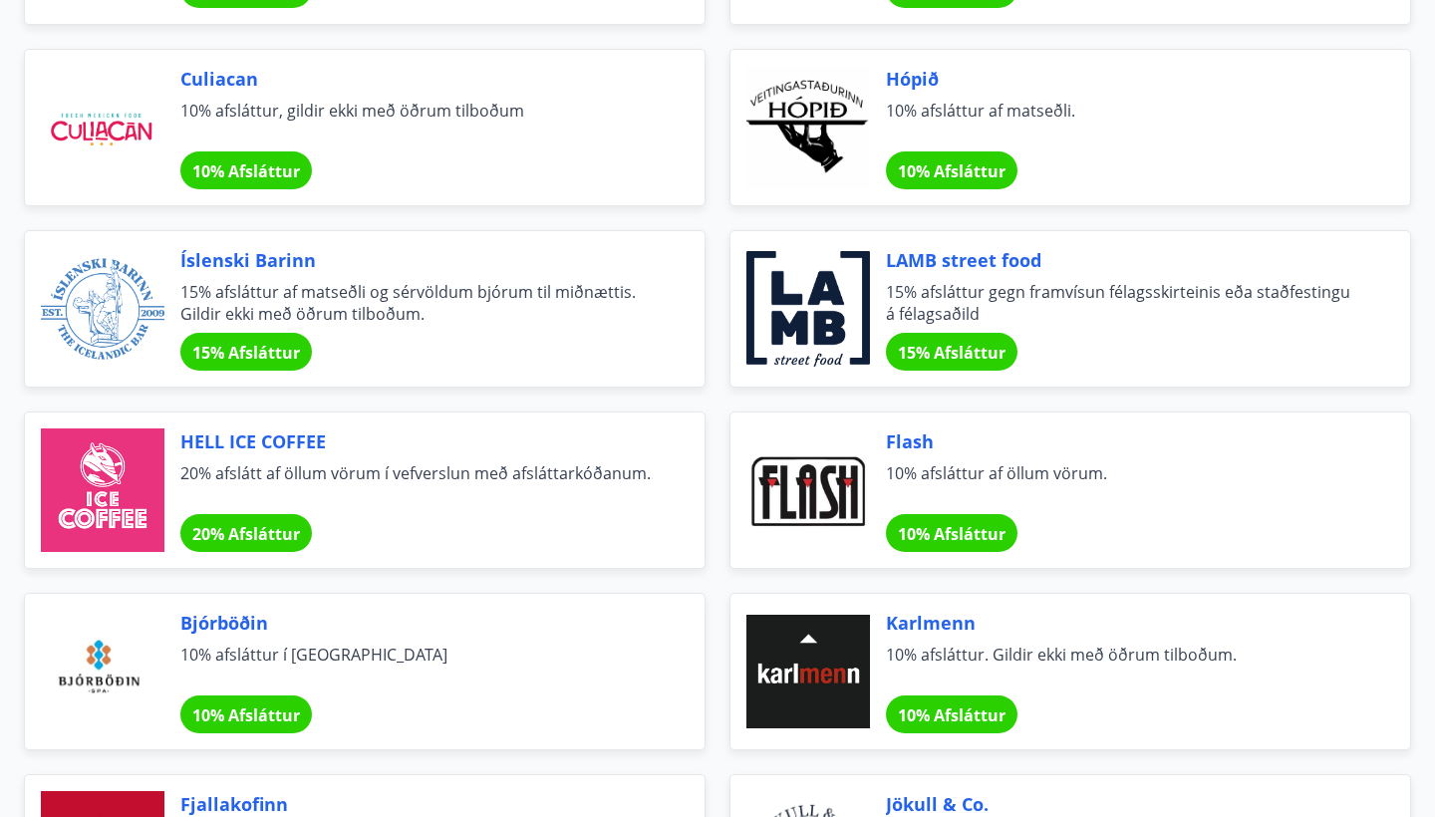
click at [790, 639] on div at bounding box center [809, 672] width 124 height 124
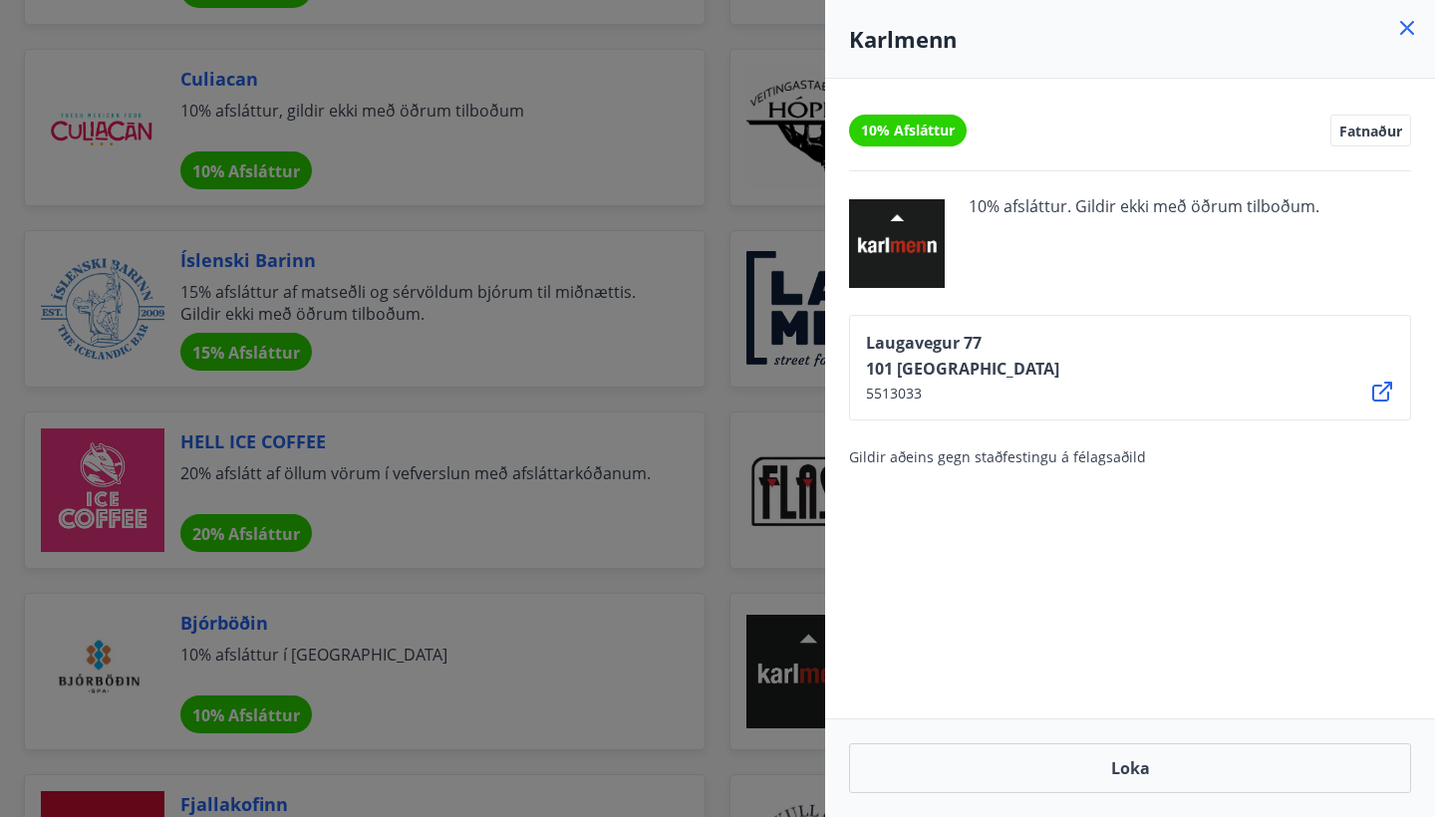
click at [1271, 2] on div "Karlmenn" at bounding box center [1130, 39] width 610 height 79
click at [689, 312] on div at bounding box center [717, 408] width 1435 height 817
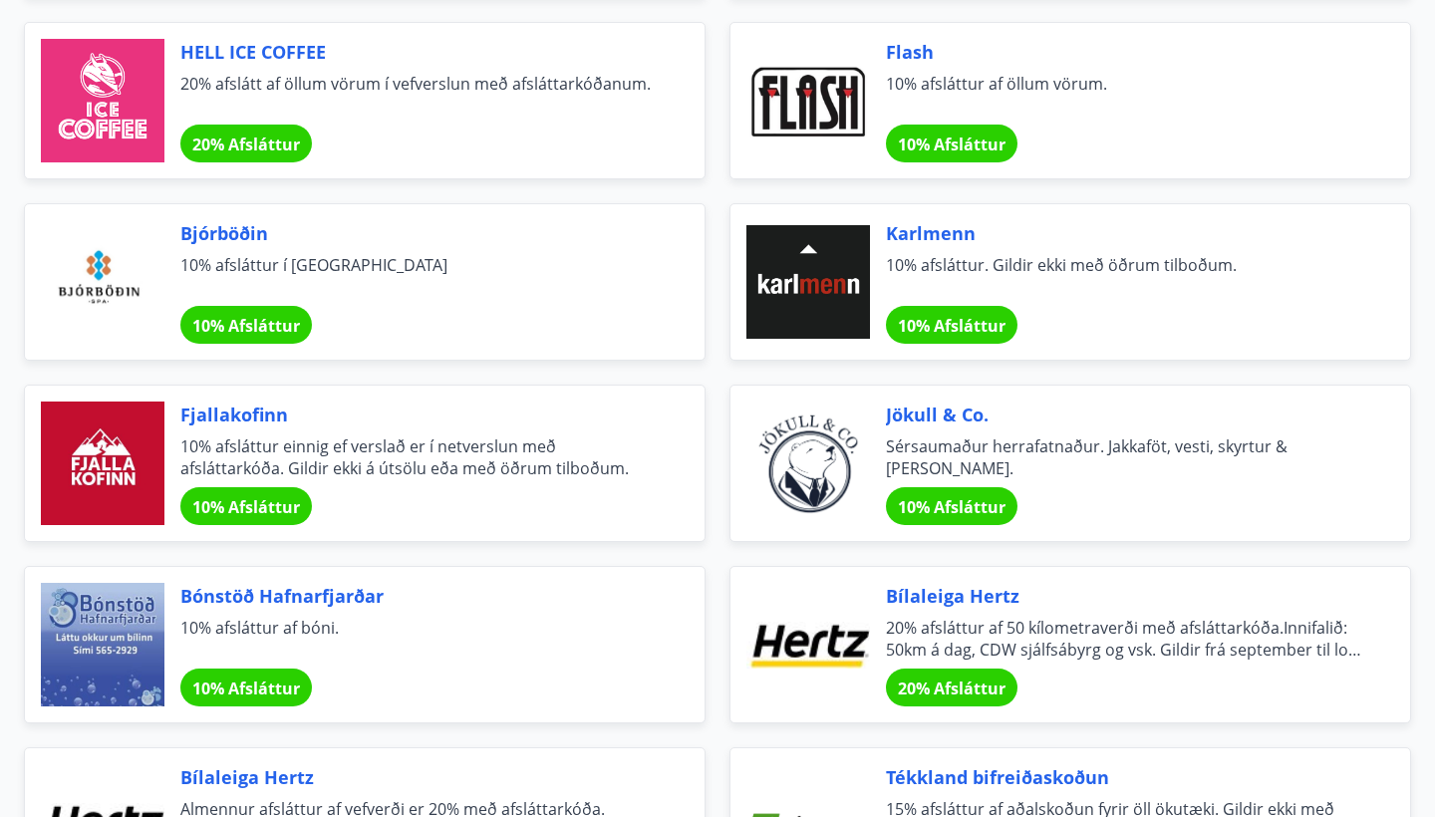
scroll to position [6412, 0]
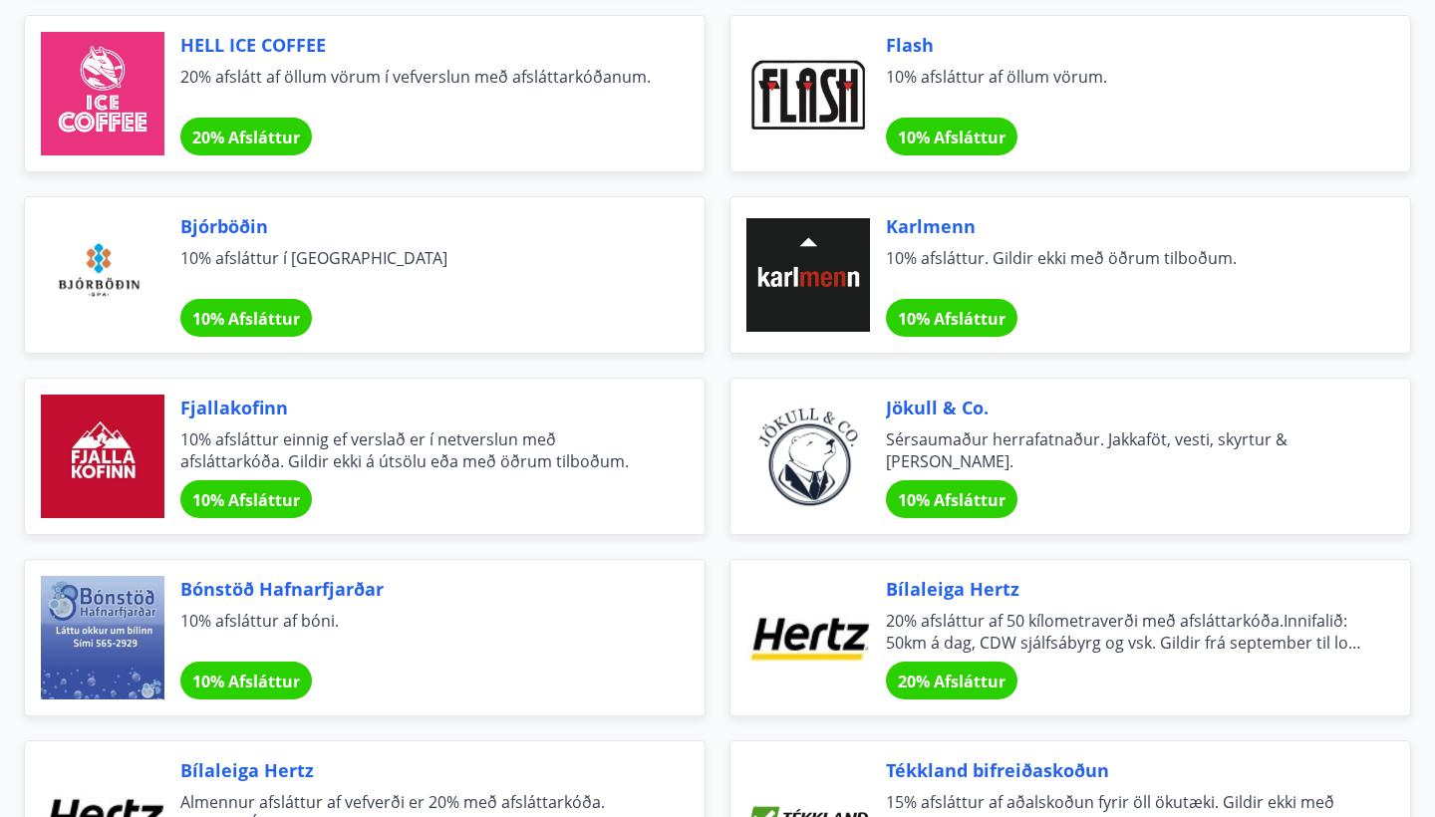
click at [804, 419] on div at bounding box center [809, 457] width 124 height 124
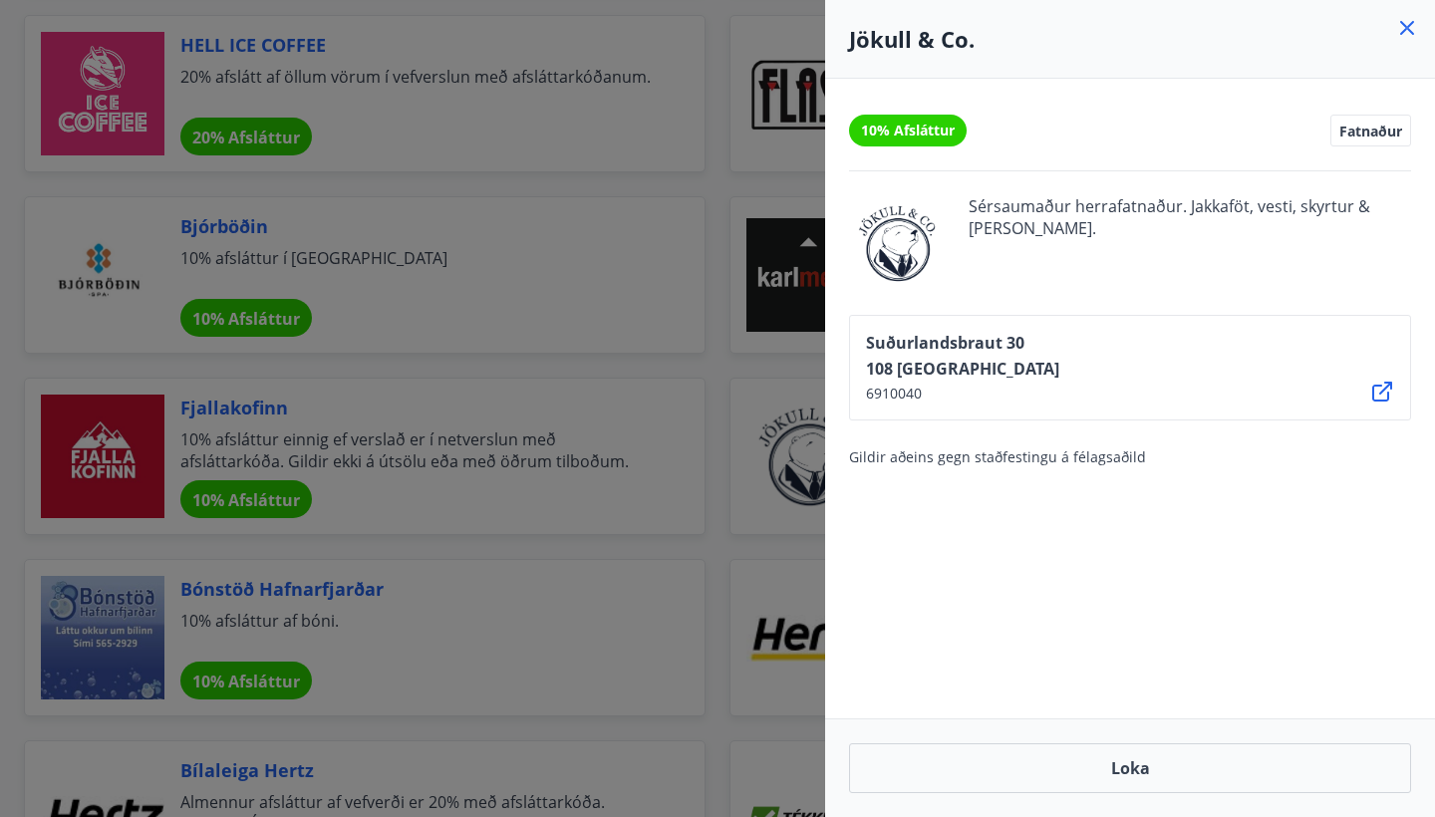
click at [711, 229] on div at bounding box center [717, 408] width 1435 height 817
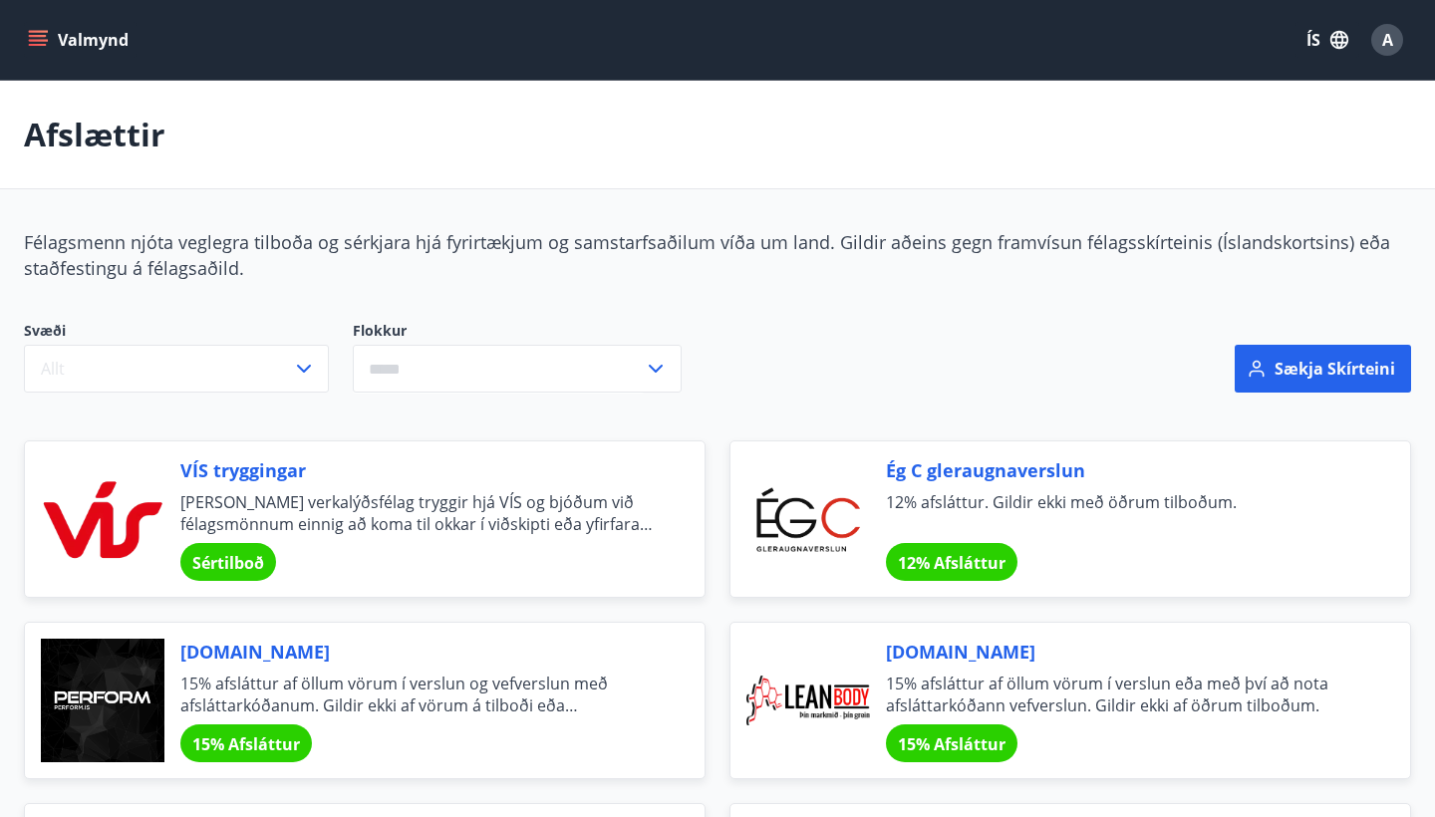
scroll to position [0, 0]
click at [283, 354] on button "Allt" at bounding box center [176, 369] width 305 height 48
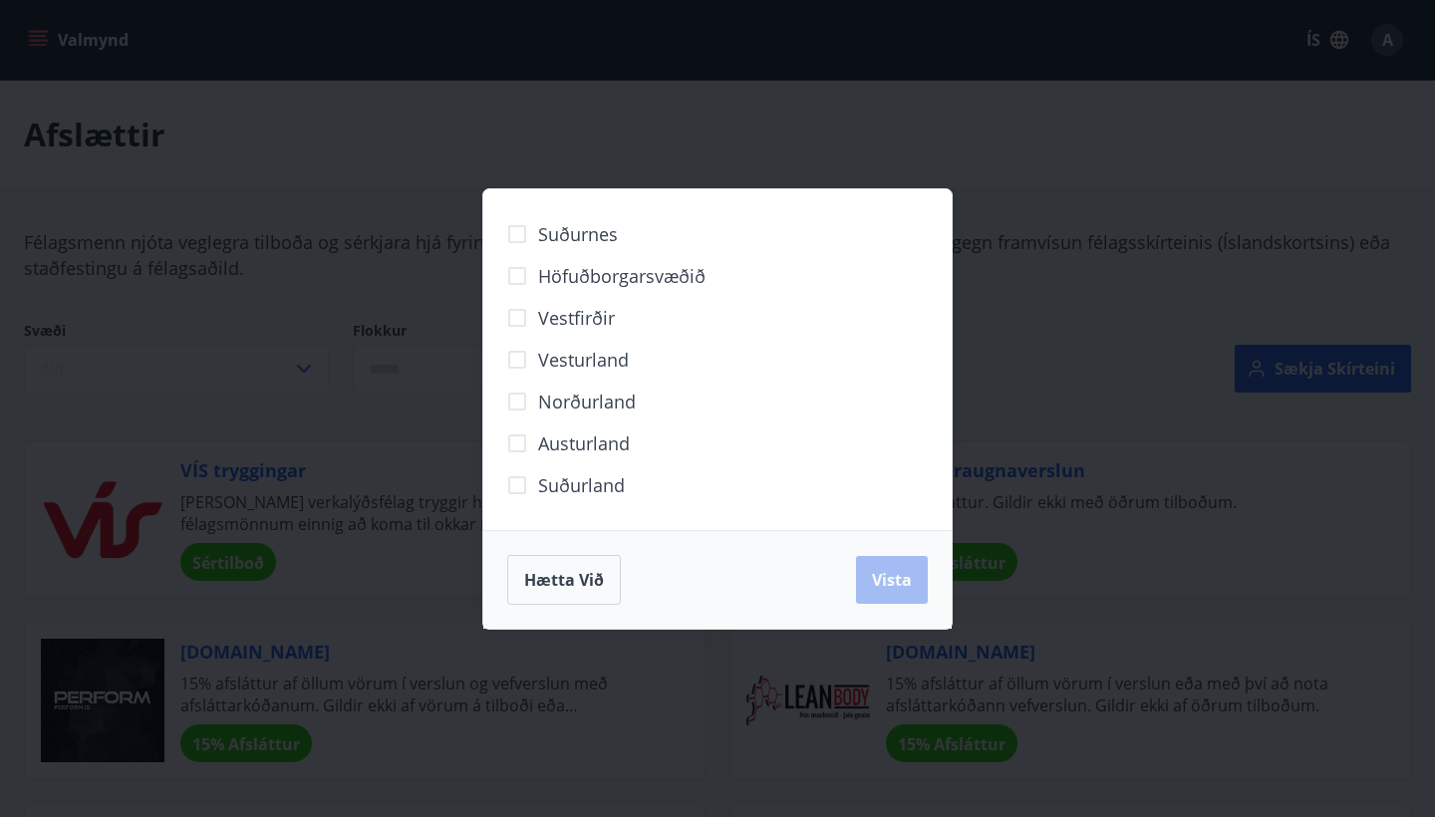
click at [585, 275] on span "Höfuðborgarsvæðið" at bounding box center [621, 276] width 167 height 26
click at [928, 590] on div "Hætta við Vista" at bounding box center [717, 579] width 468 height 99
click at [916, 582] on button "Vista" at bounding box center [892, 580] width 72 height 48
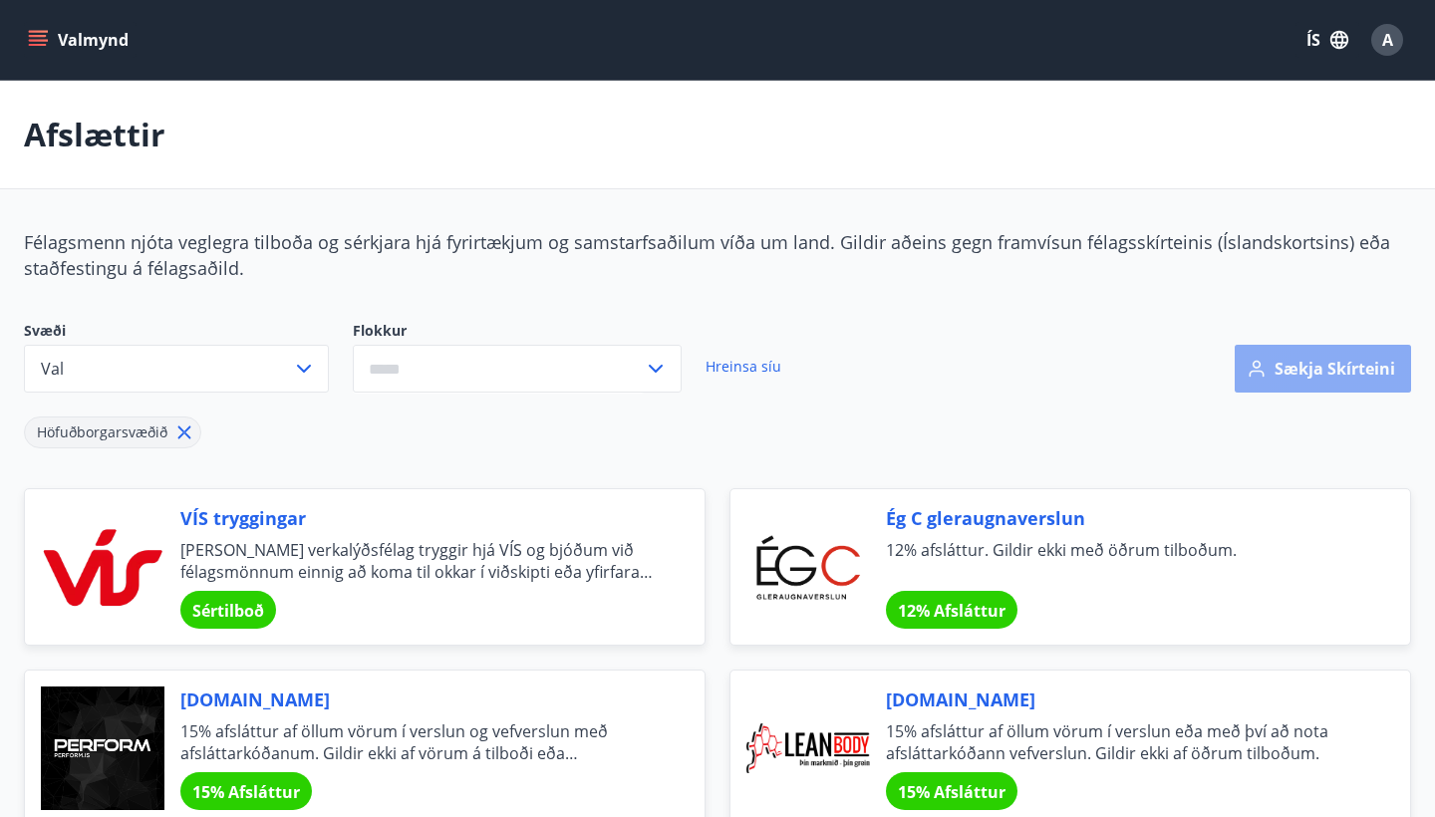
click at [1301, 380] on button "Sækja skírteini" at bounding box center [1323, 369] width 176 height 48
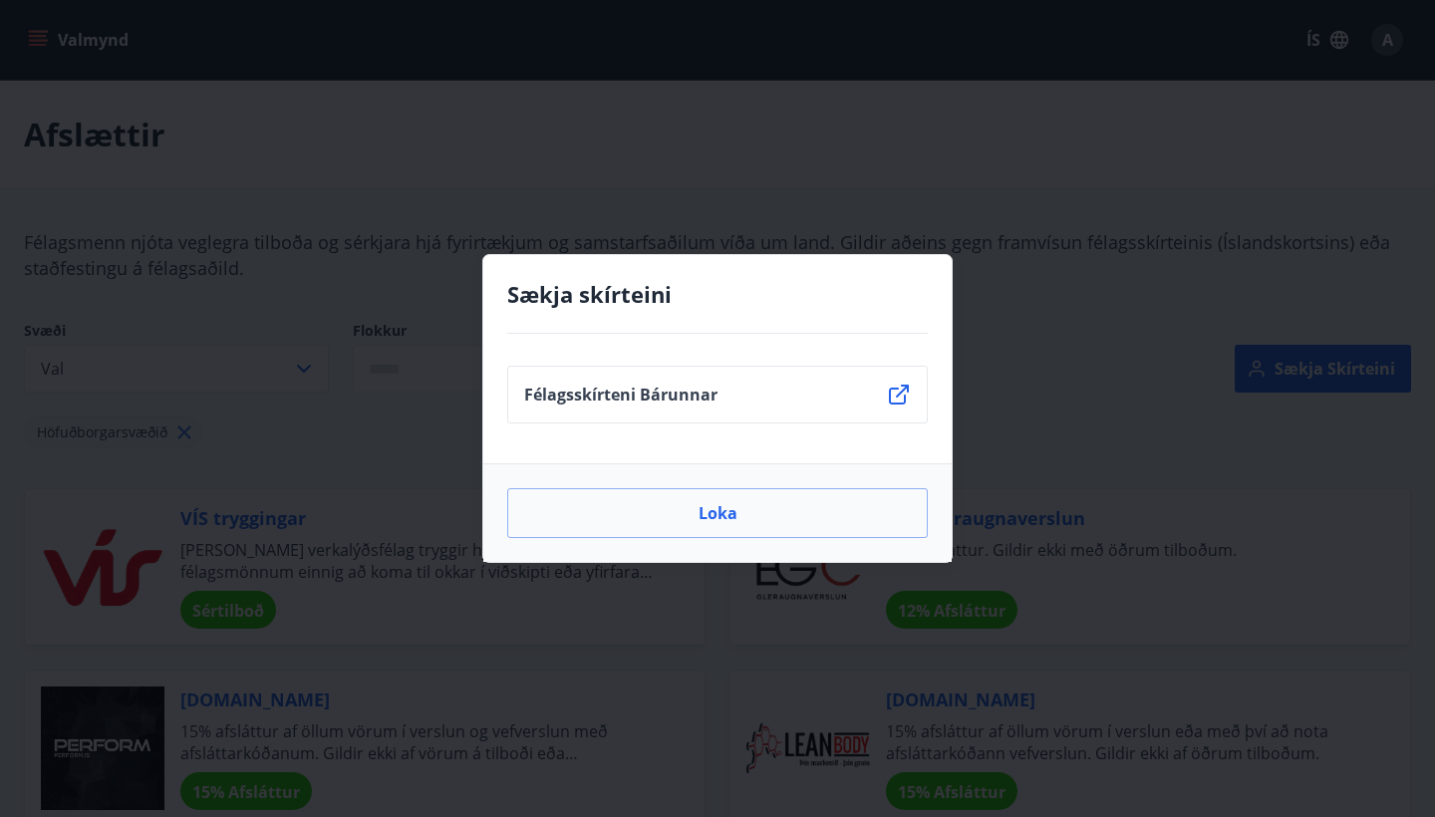
click at [896, 386] on icon at bounding box center [899, 395] width 24 height 24
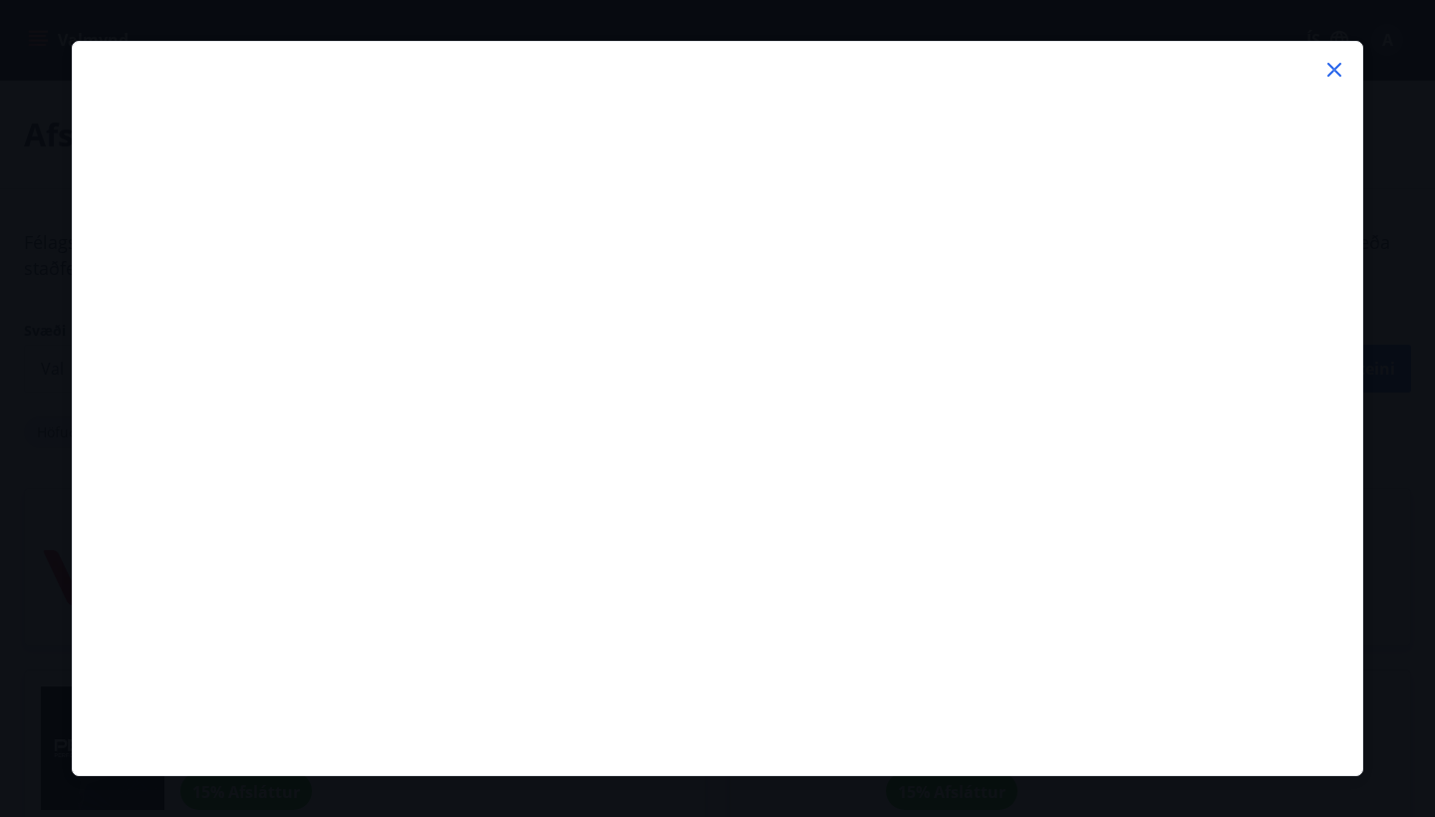
click at [1336, 67] on icon at bounding box center [1335, 70] width 24 height 24
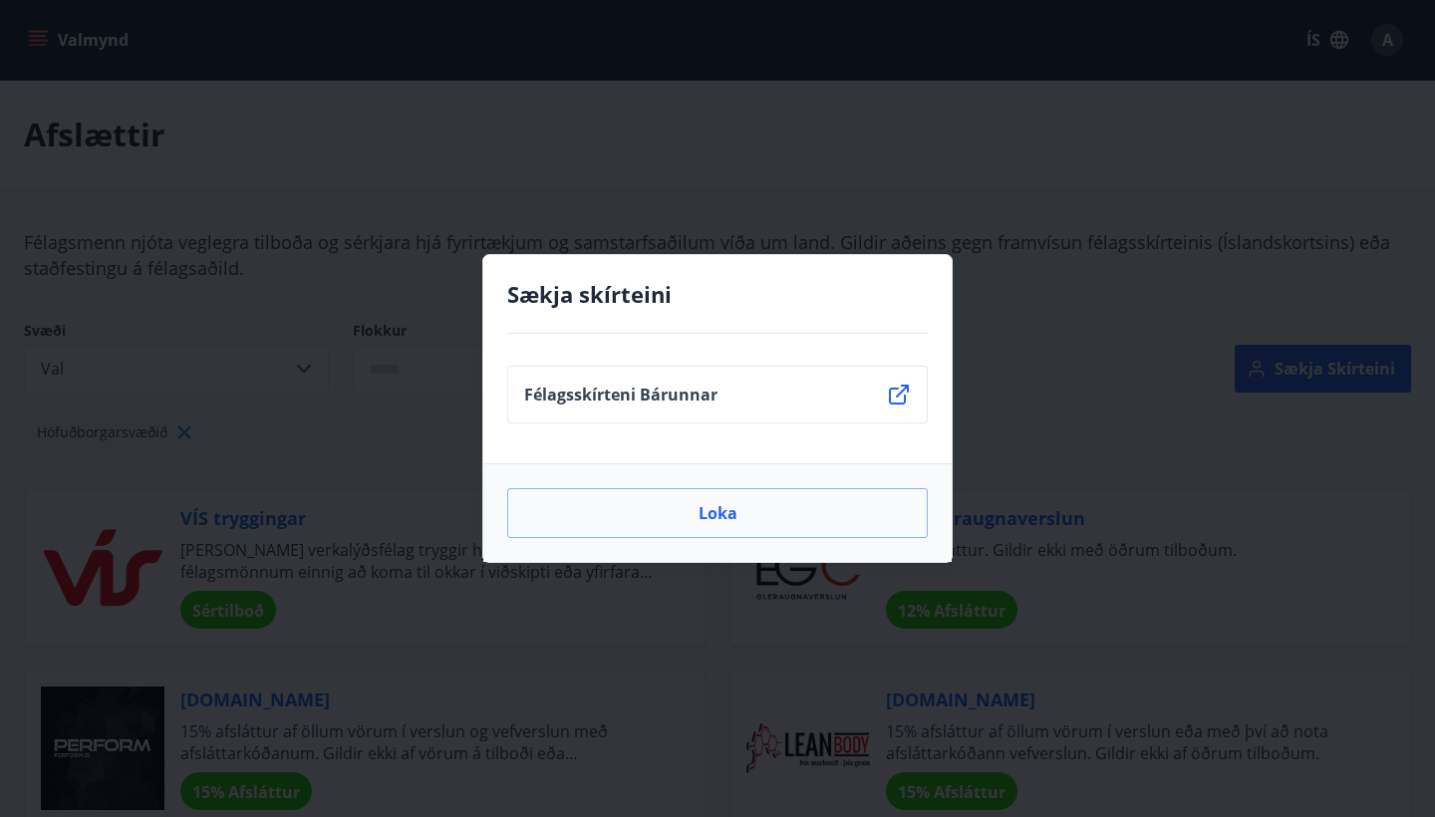
click at [1216, 383] on div "Sækja skírteini Félagsskírteni Bárunnar Loka" at bounding box center [717, 408] width 1435 height 817
